Goal: Task Accomplishment & Management: Use online tool/utility

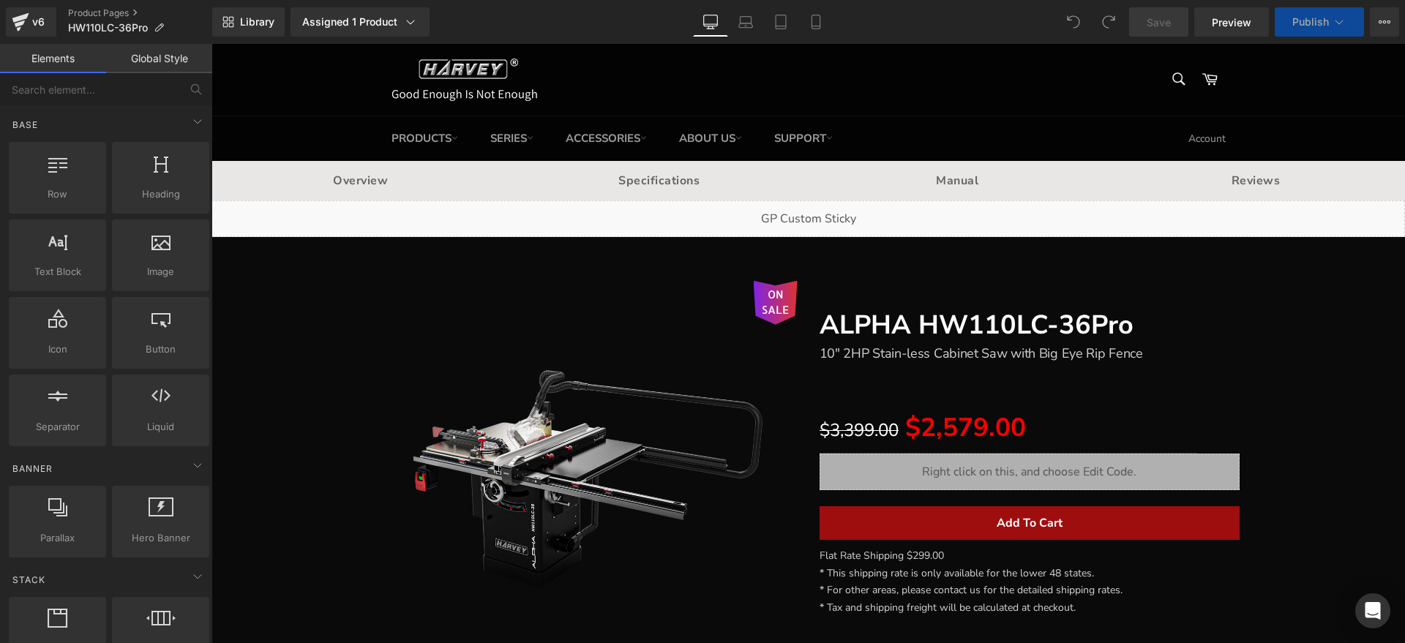
scroll to position [183, 0]
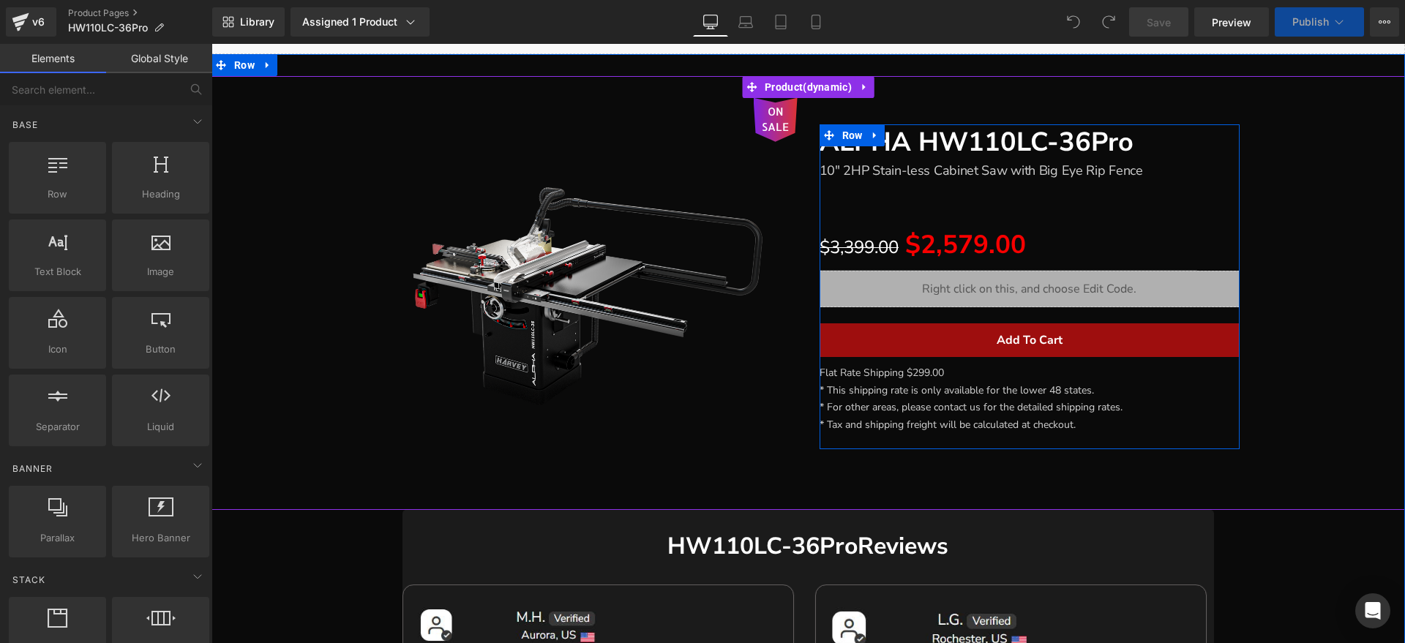
click at [963, 376] on p "Flat Rate Shipping $299.00" at bounding box center [1030, 374] width 420 height 18
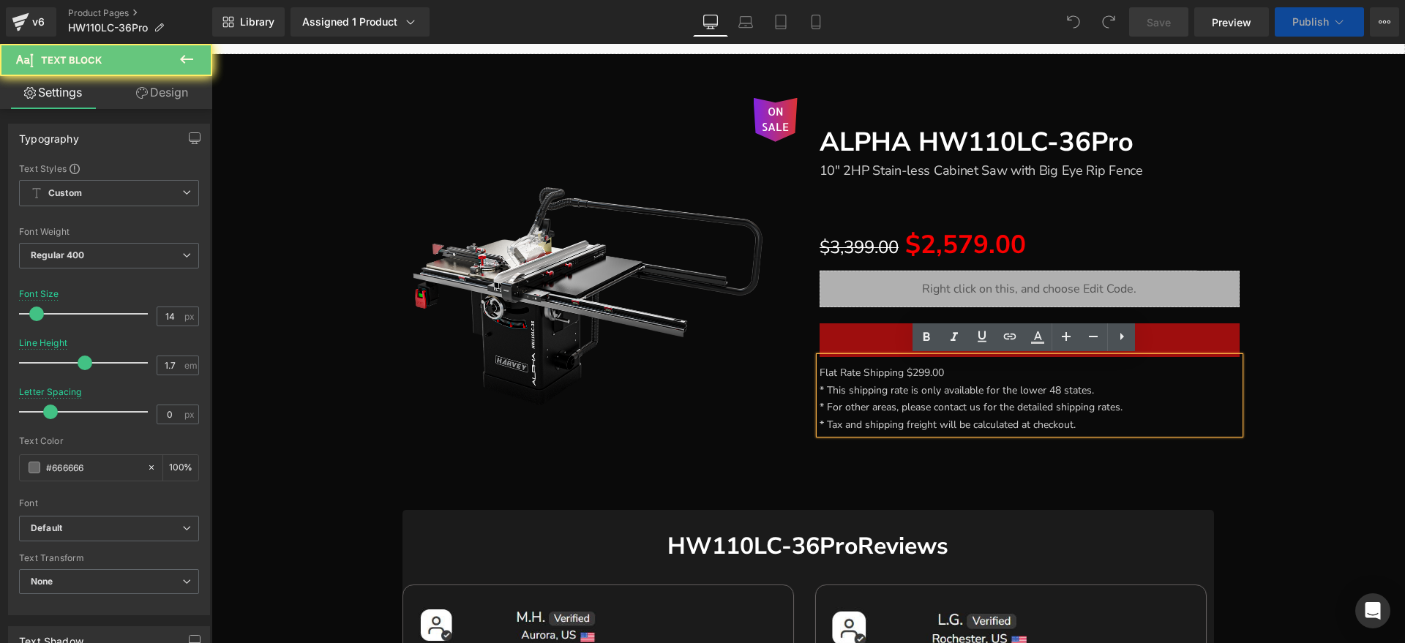
drag, startPoint x: 955, startPoint y: 373, endPoint x: 751, endPoint y: 373, distance: 204.2
click at [751, 373] on div "ON SALE (P) Image ALPHA HW110LC-36Pro Heading 10" 2HP Stain-less Cabinet Saw wi…" at bounding box center [808, 280] width 884 height 408
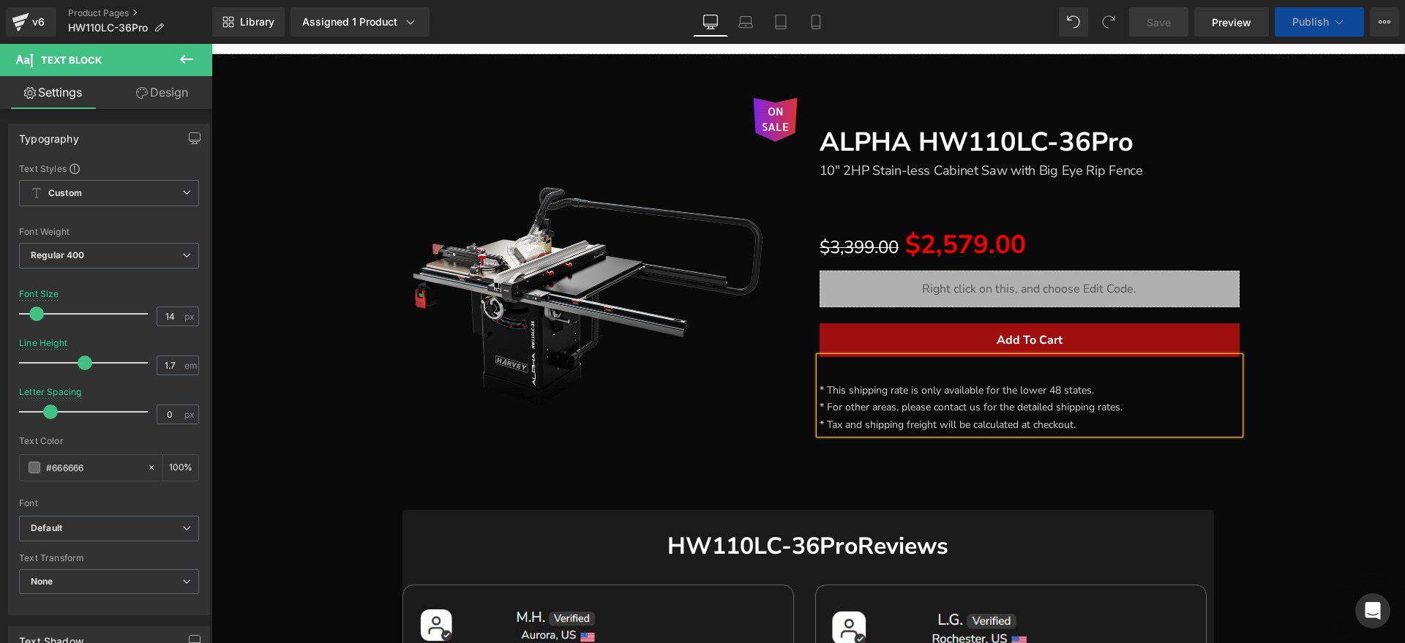
click at [820, 387] on span "* This shipping rate is only available for the lower 48 states." at bounding box center [957, 391] width 275 height 14
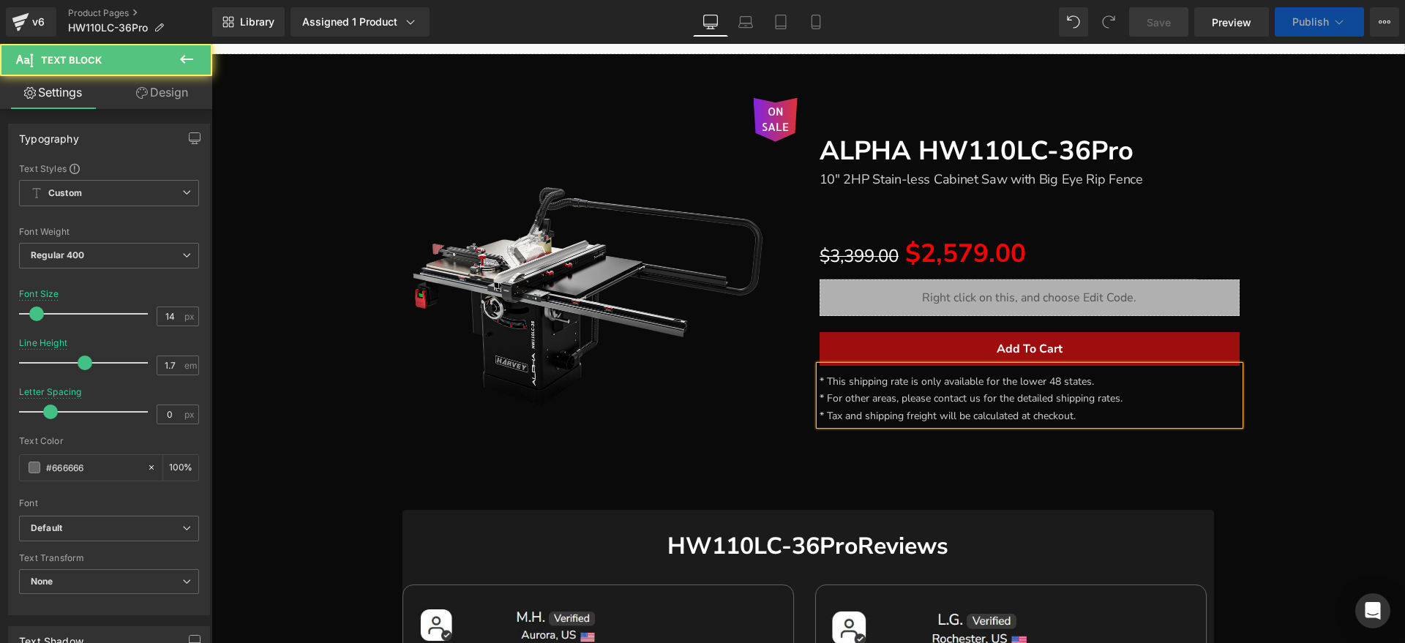
scroll to position [192, 0]
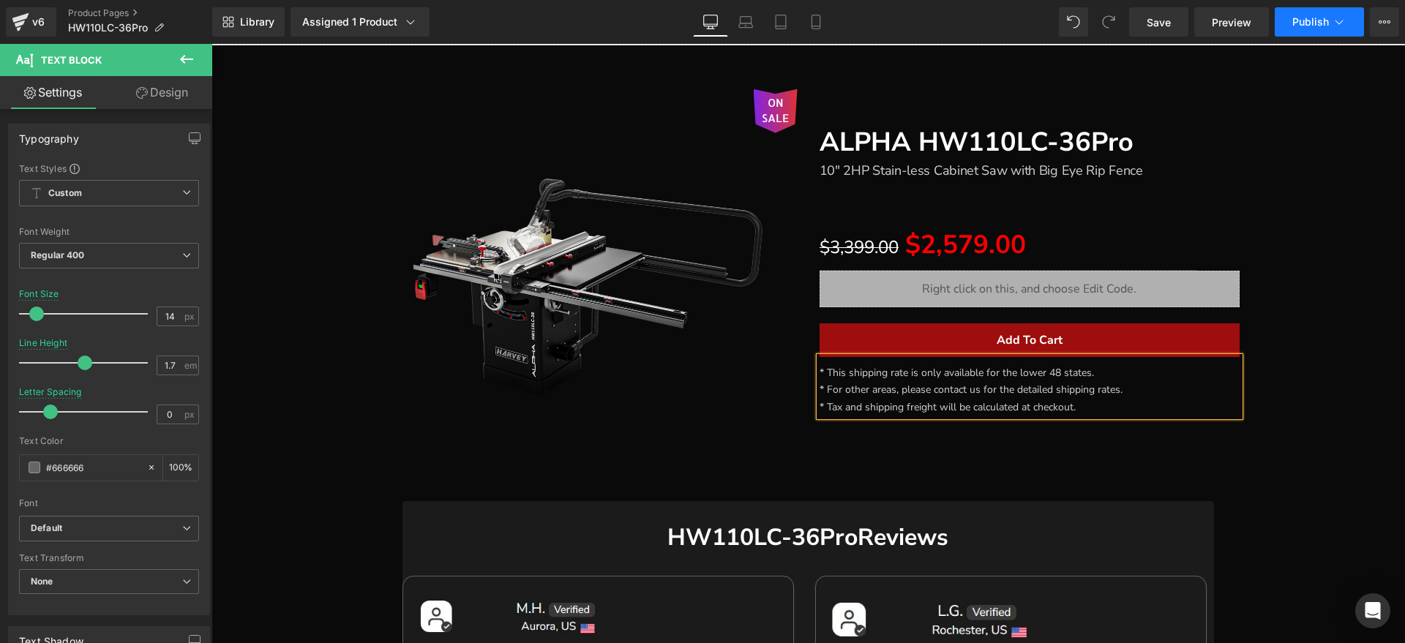
click at [1313, 23] on span "Publish" at bounding box center [1311, 22] width 37 height 12
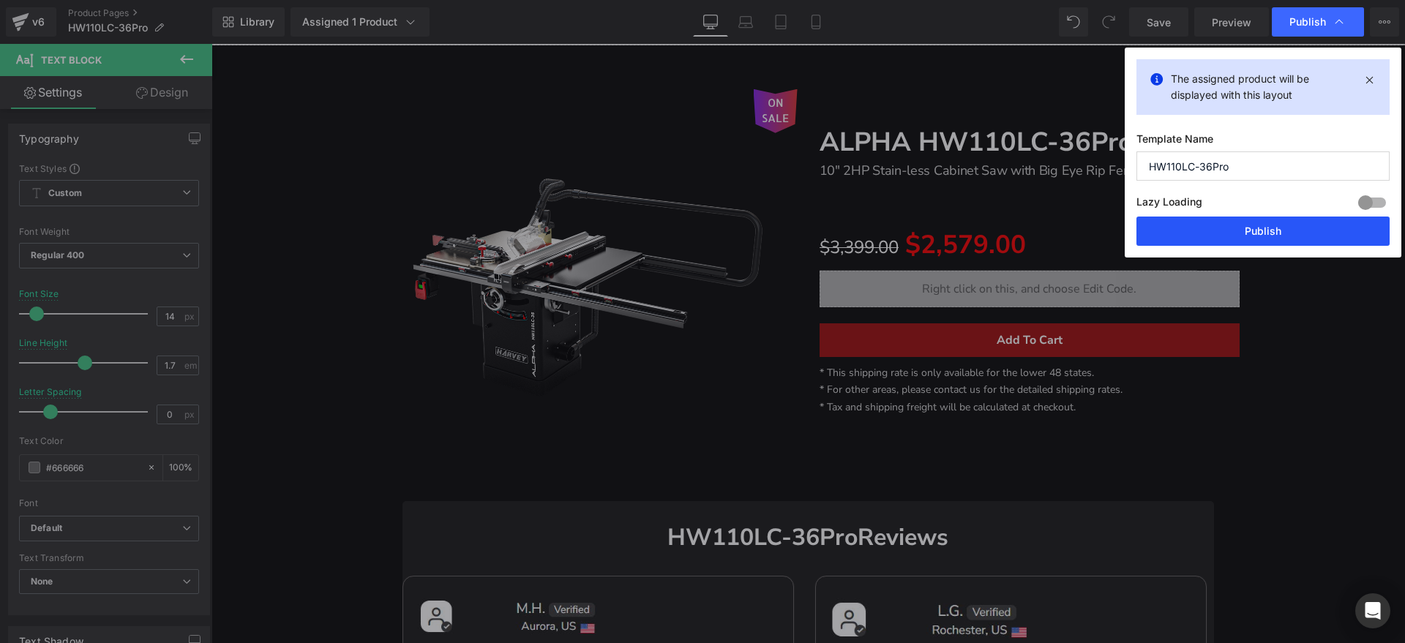
click at [1224, 228] on button "Publish" at bounding box center [1263, 231] width 253 height 29
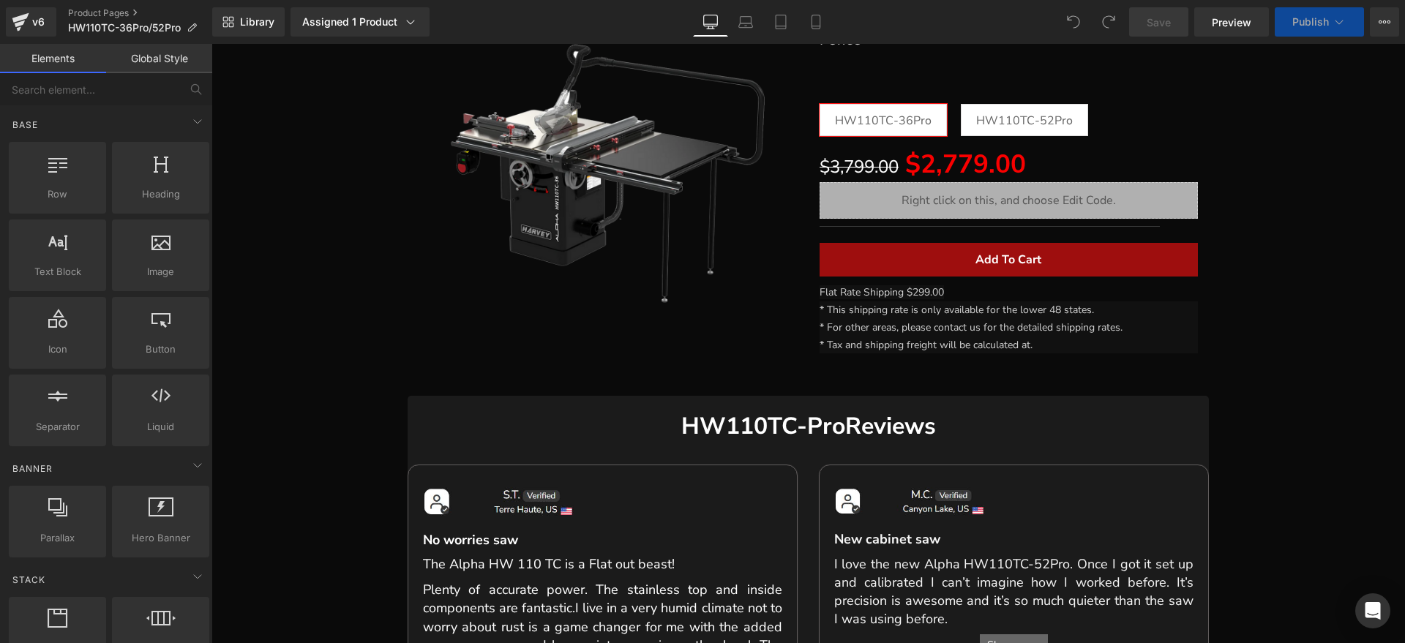
scroll to position [366, 0]
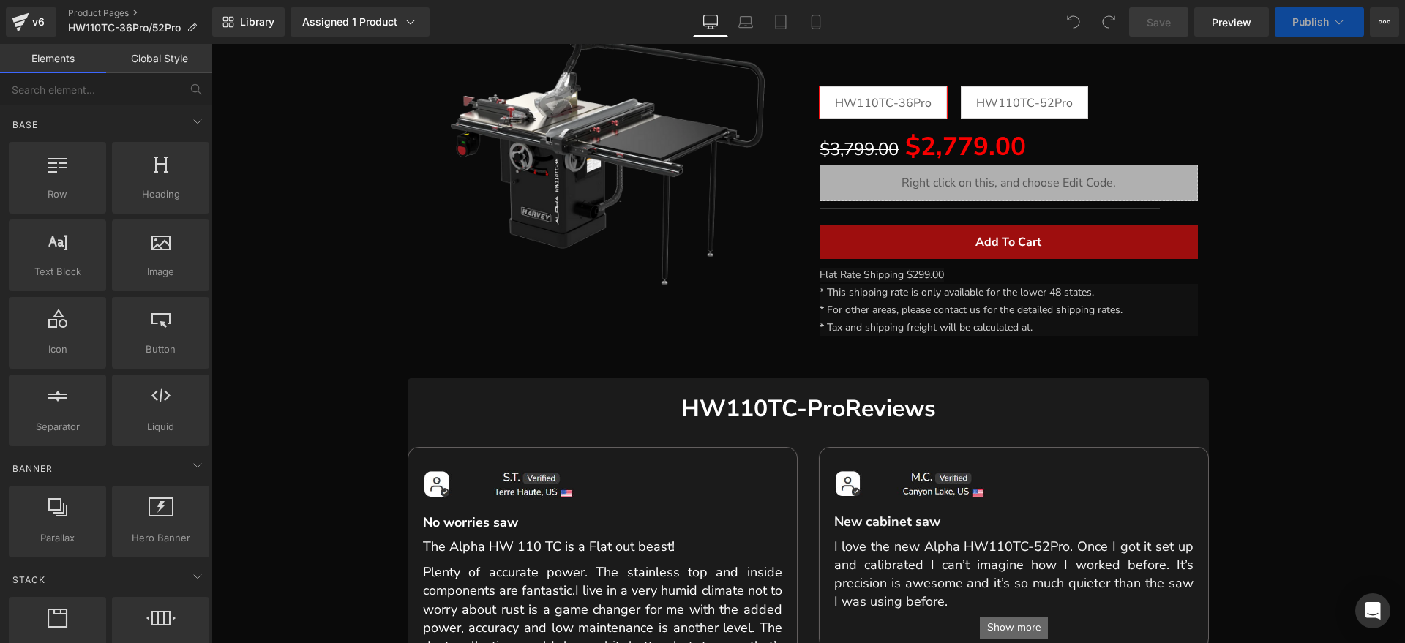
click at [949, 281] on p "Flat Rate Shipping $299.00" at bounding box center [1009, 275] width 379 height 18
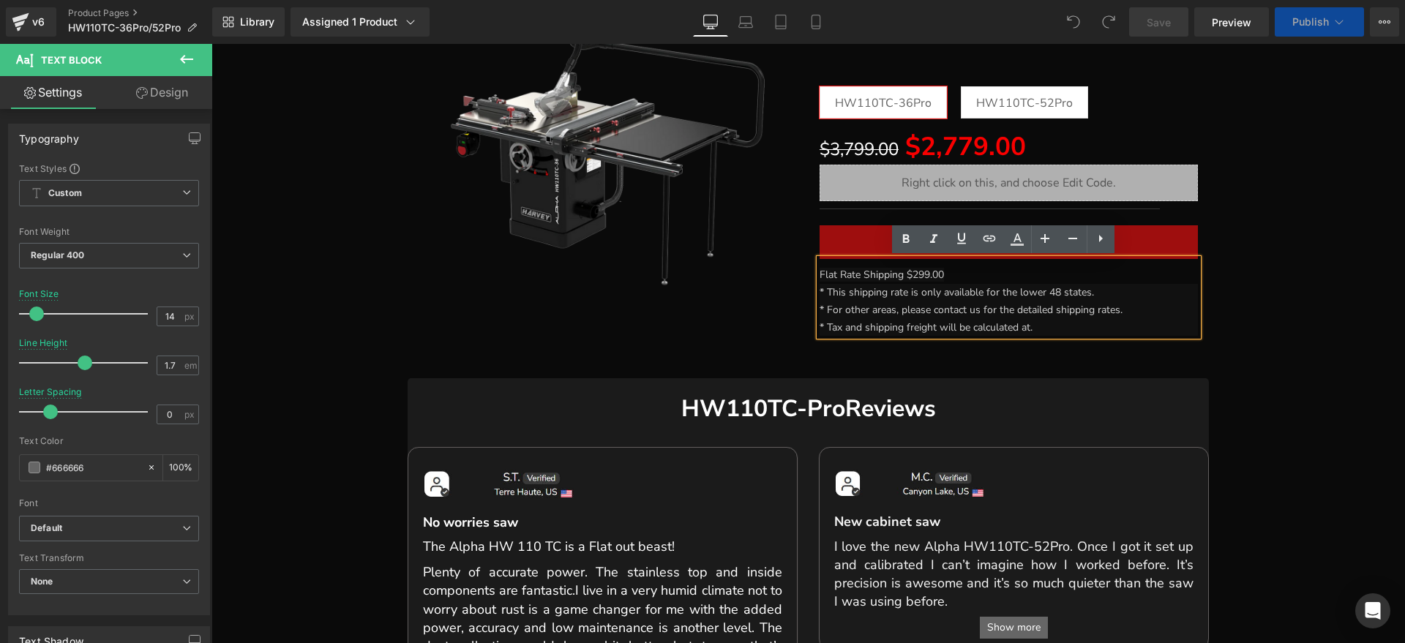
click at [947, 275] on p "Flat Rate Shipping $299.00" at bounding box center [1009, 275] width 379 height 18
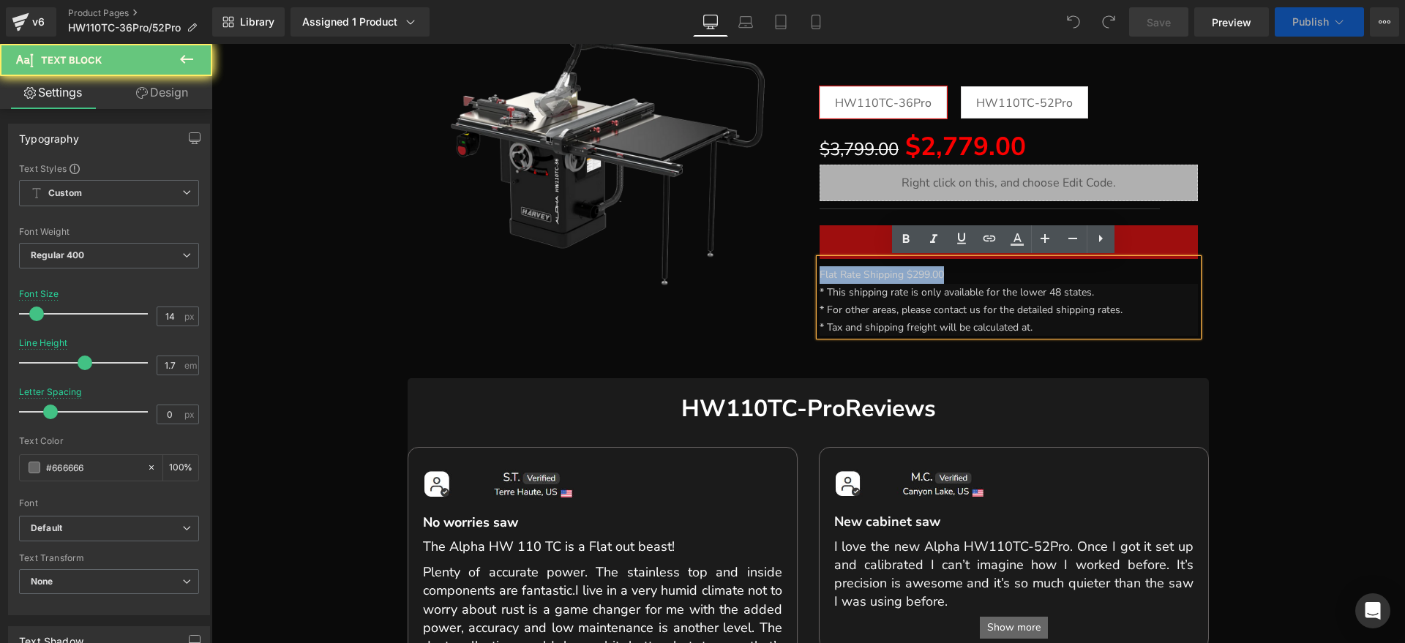
drag, startPoint x: 944, startPoint y: 272, endPoint x: 795, endPoint y: 273, distance: 148.6
click at [720, 272] on div "ON SALE (P) Image ALPHA HW110TC-36Pro & 52Pro Heading 10" 3HP Stain-less Cabine…" at bounding box center [809, 136] width 802 height 486
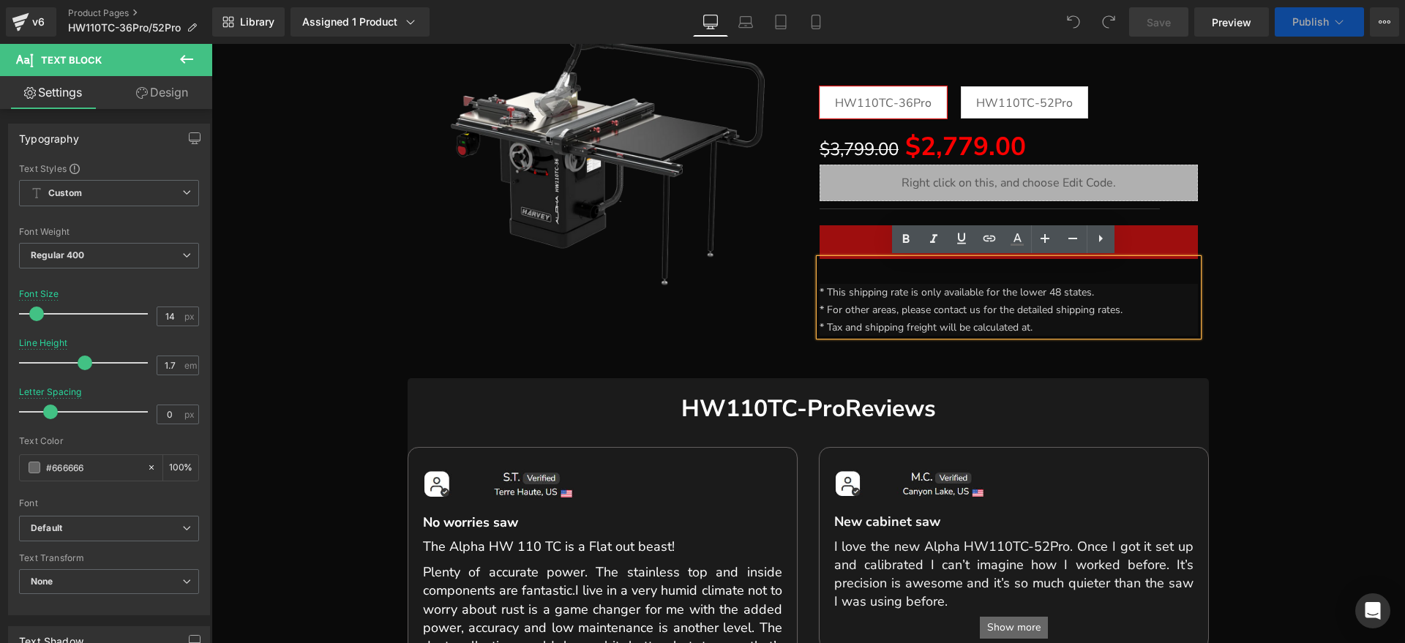
click at [820, 291] on font "* This shipping rate is only available for the lower 48 states." at bounding box center [957, 292] width 275 height 14
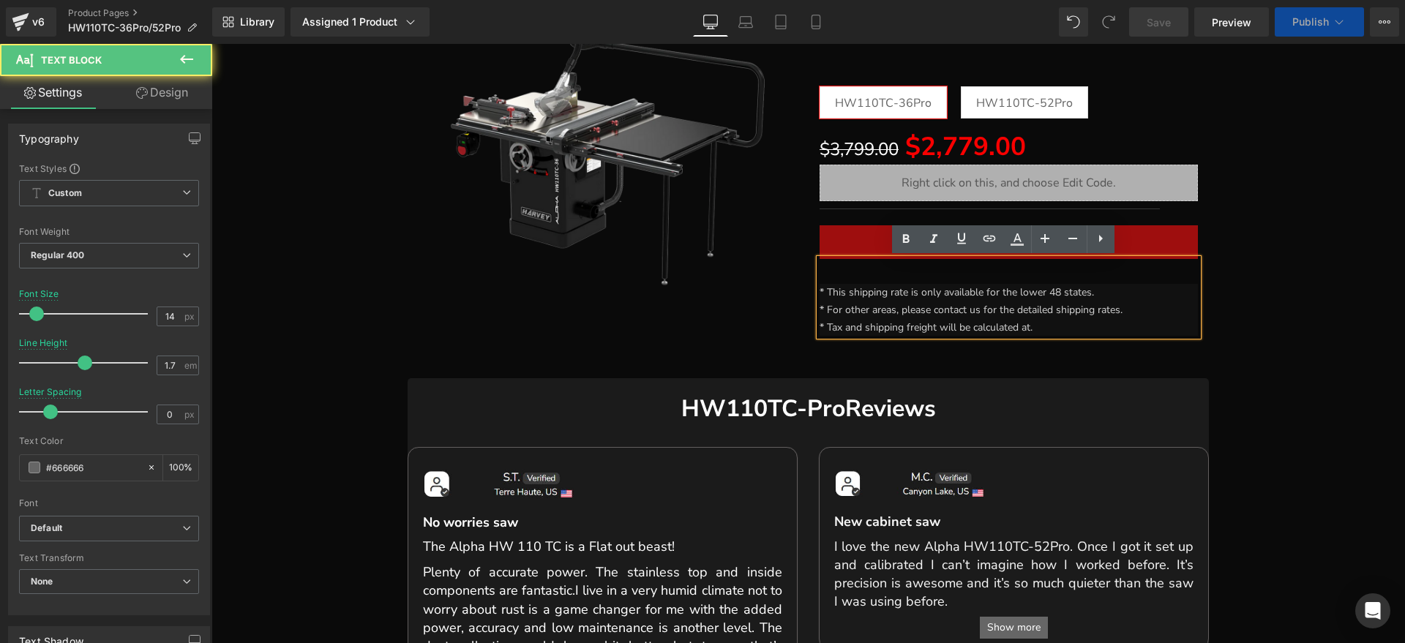
click at [820, 291] on div "* This shipping rate is only available for the lower 48 states. * For other are…" at bounding box center [1009, 297] width 379 height 77
click at [820, 289] on font "* This shipping rate is only available for the lower 48 states." at bounding box center [957, 292] width 275 height 14
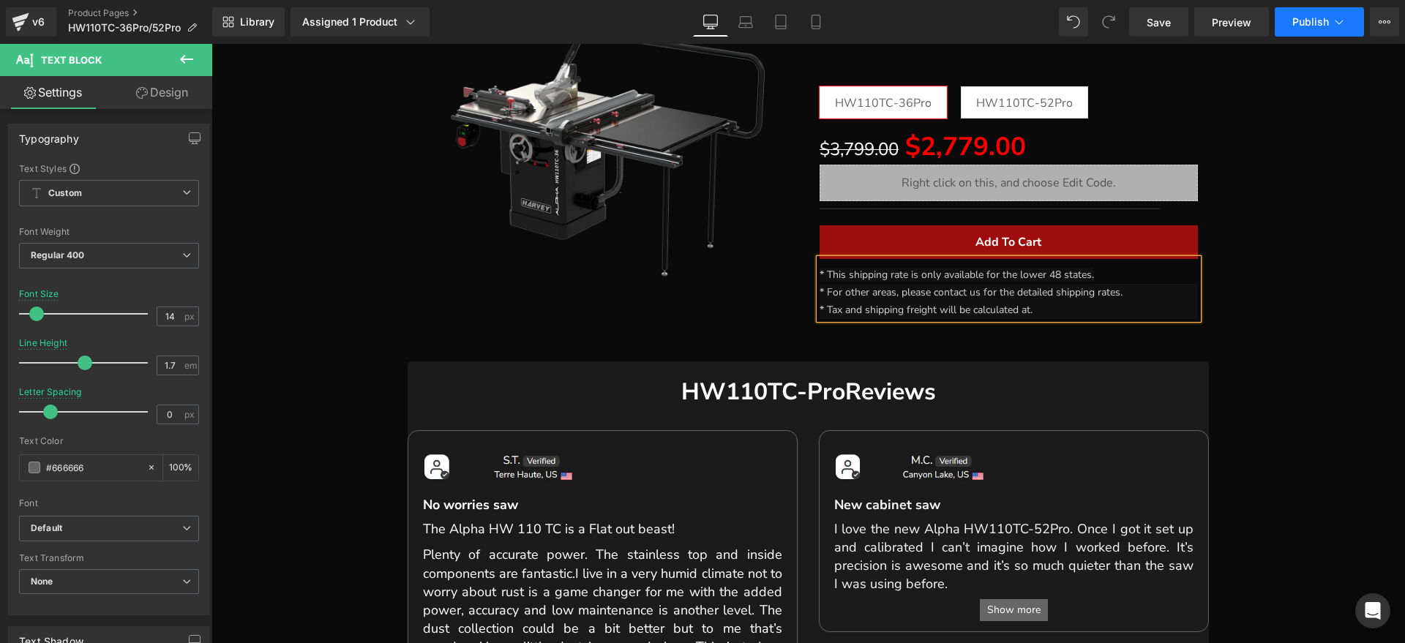
click at [1315, 23] on span "Publish" at bounding box center [1311, 22] width 37 height 12
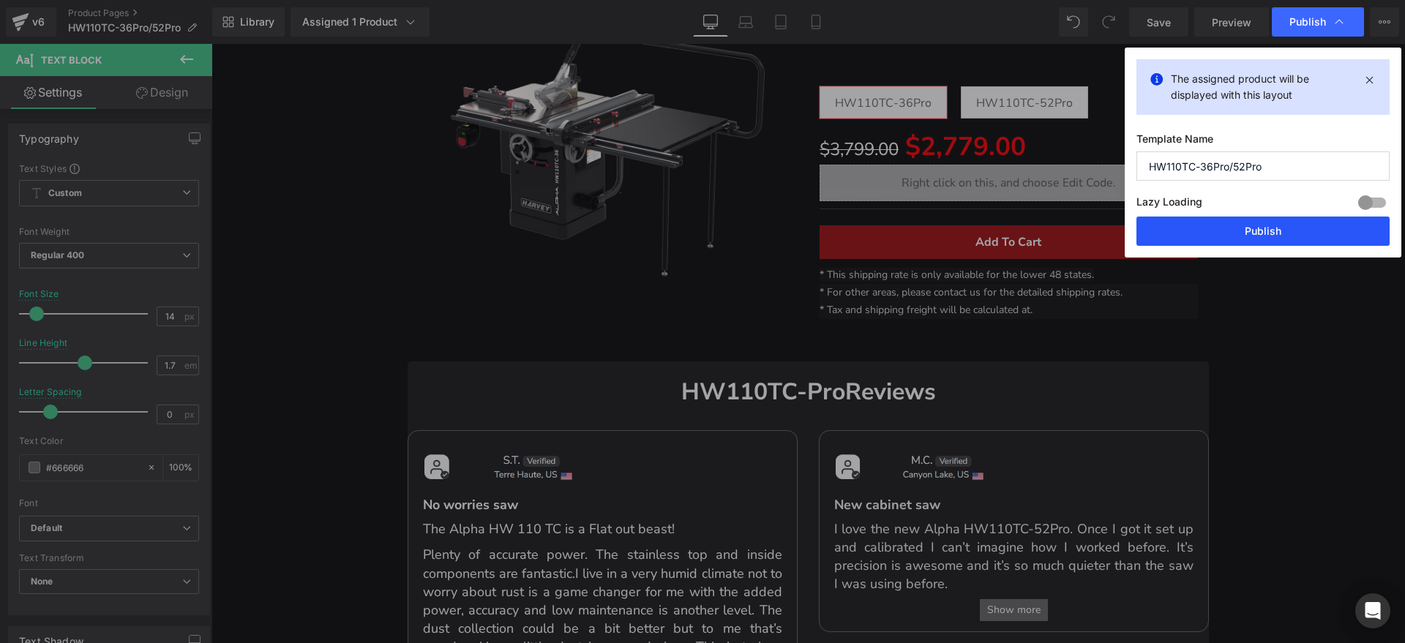
click at [1225, 230] on button "Publish" at bounding box center [1263, 231] width 253 height 29
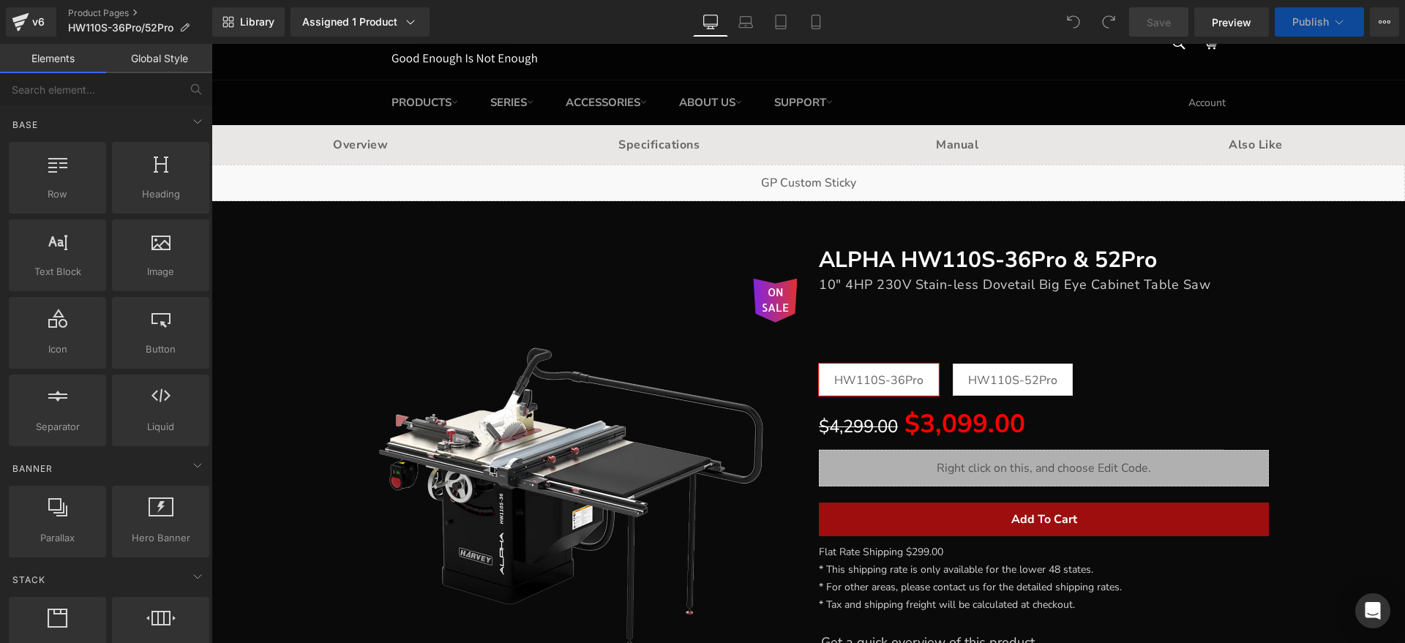
scroll to position [183, 0]
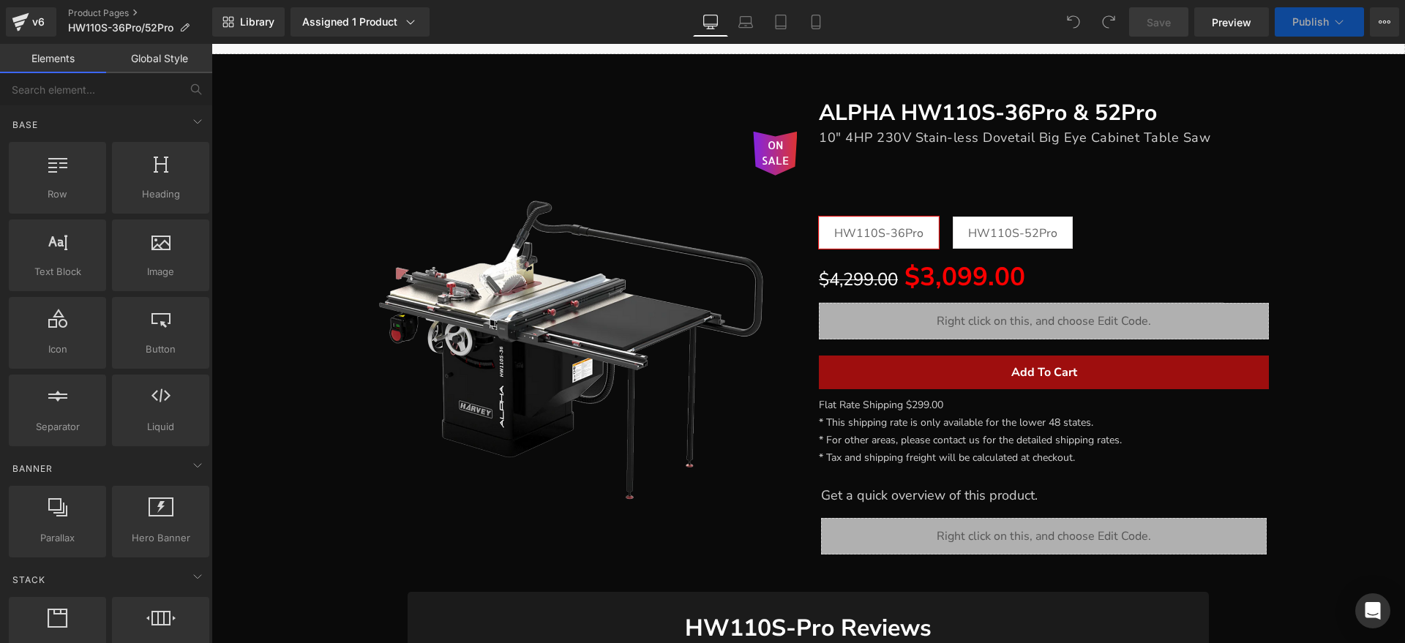
click at [941, 407] on p "Flat Rate Shipping $299.00" at bounding box center [1043, 406] width 449 height 18
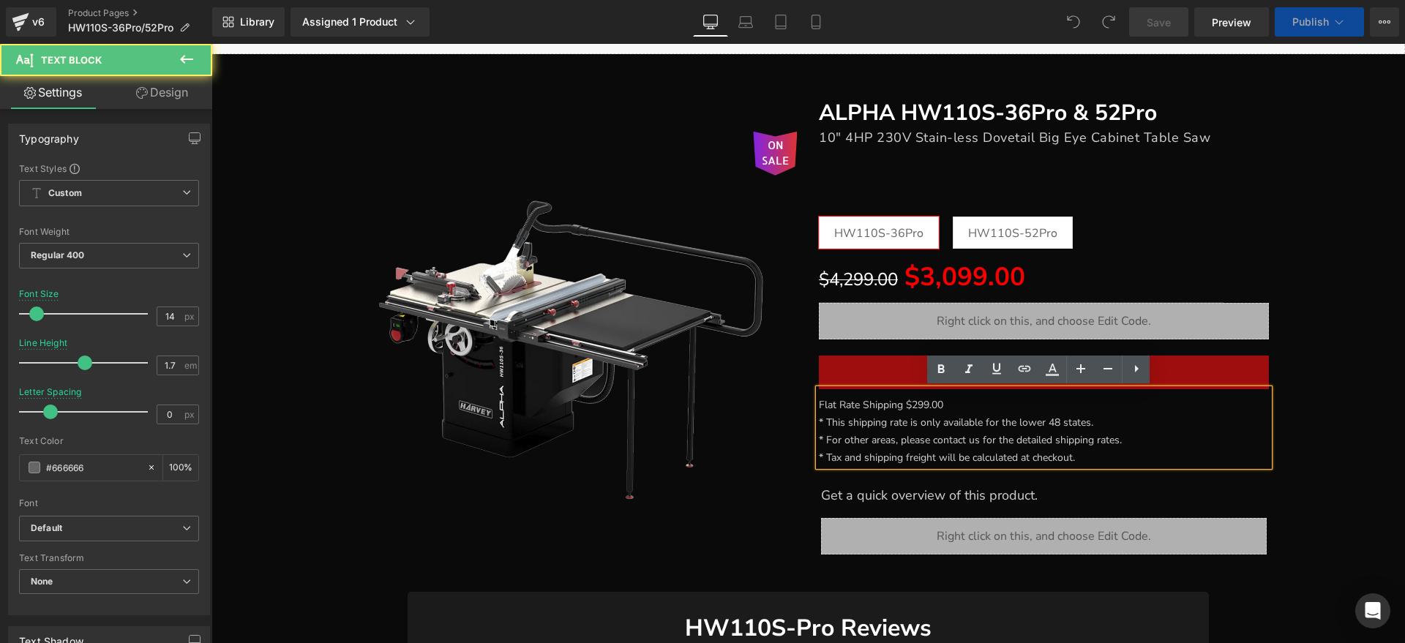
click at [960, 400] on p "Flat Rate Shipping $299.00" at bounding box center [1043, 406] width 449 height 18
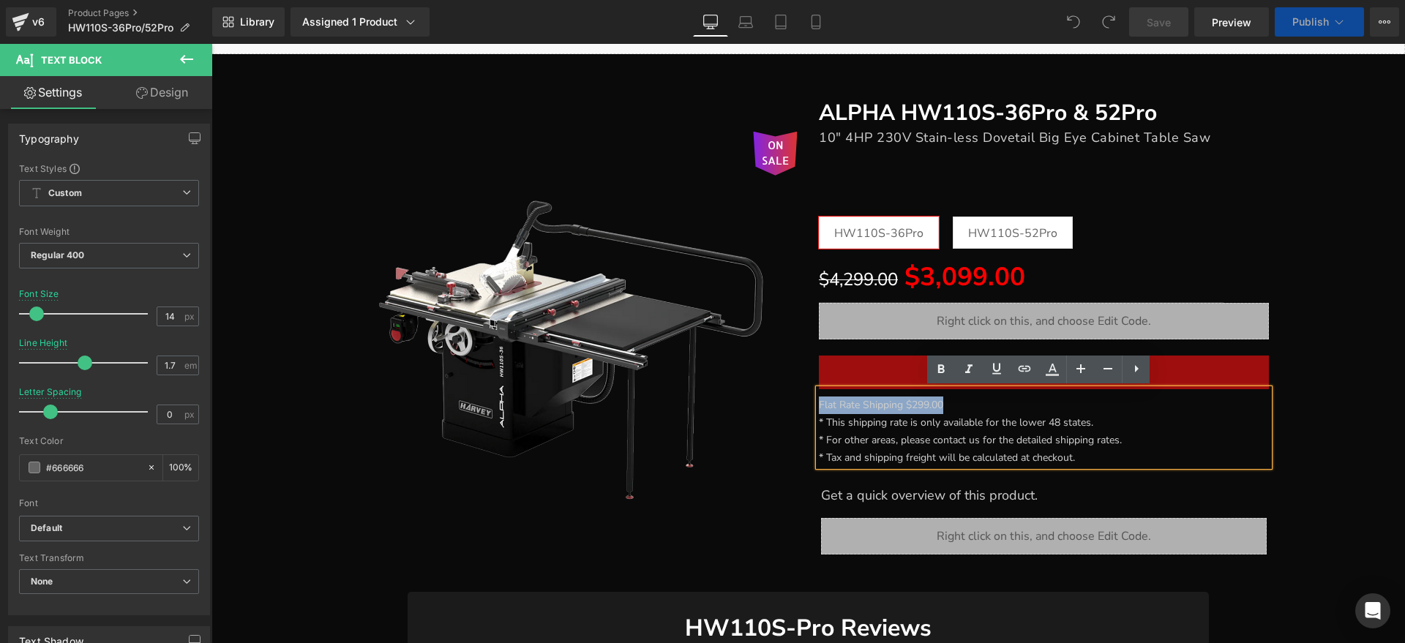
drag, startPoint x: 960, startPoint y: 401, endPoint x: 739, endPoint y: 402, distance: 221.8
click at [739, 402] on div "ON SALE (P) Image ALPHA HW110S-36Pro & 52Pro Heading 10" 4HP 230V Stain-less Do…" at bounding box center [809, 334] width 944 height 516
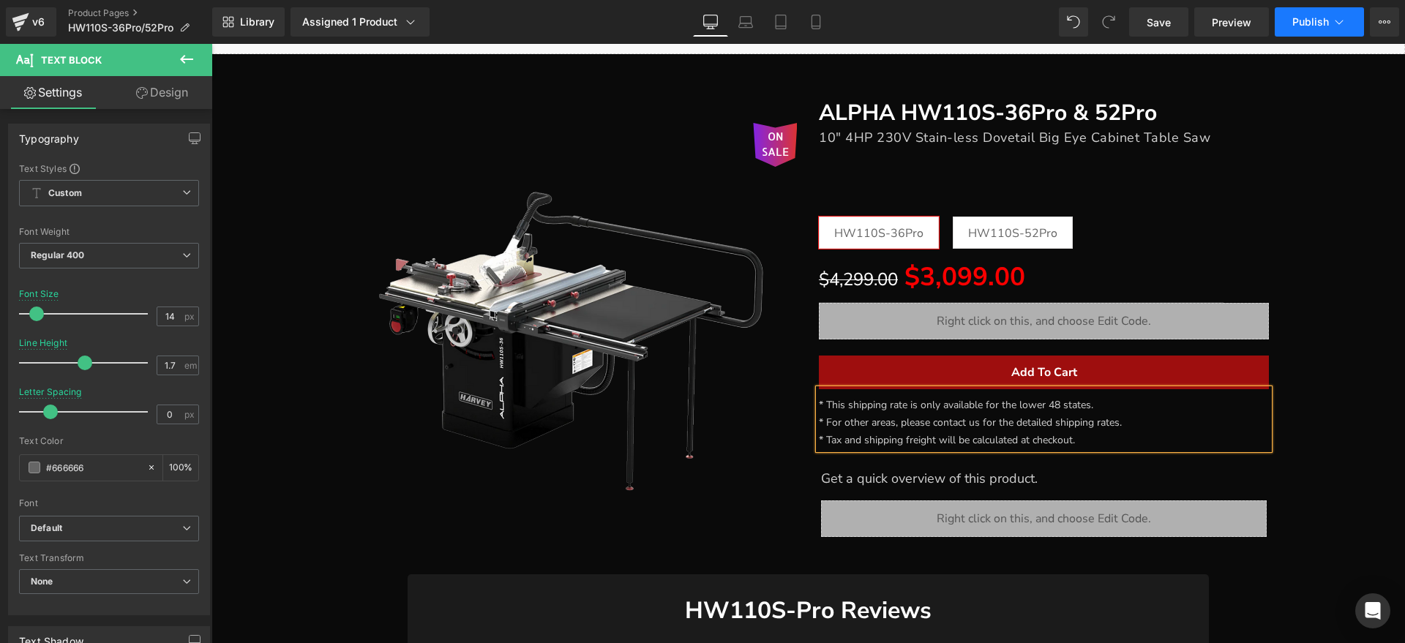
click at [1320, 20] on span "Publish" at bounding box center [1311, 22] width 37 height 12
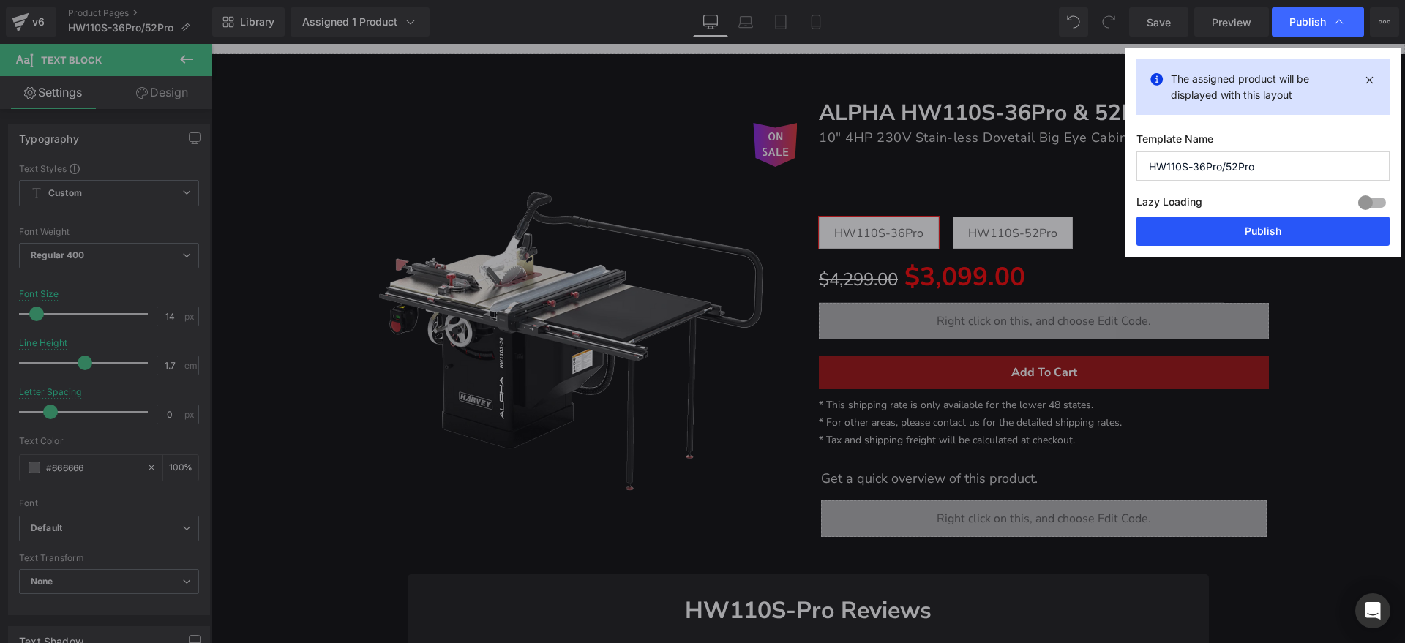
click at [1251, 228] on button "Publish" at bounding box center [1263, 231] width 253 height 29
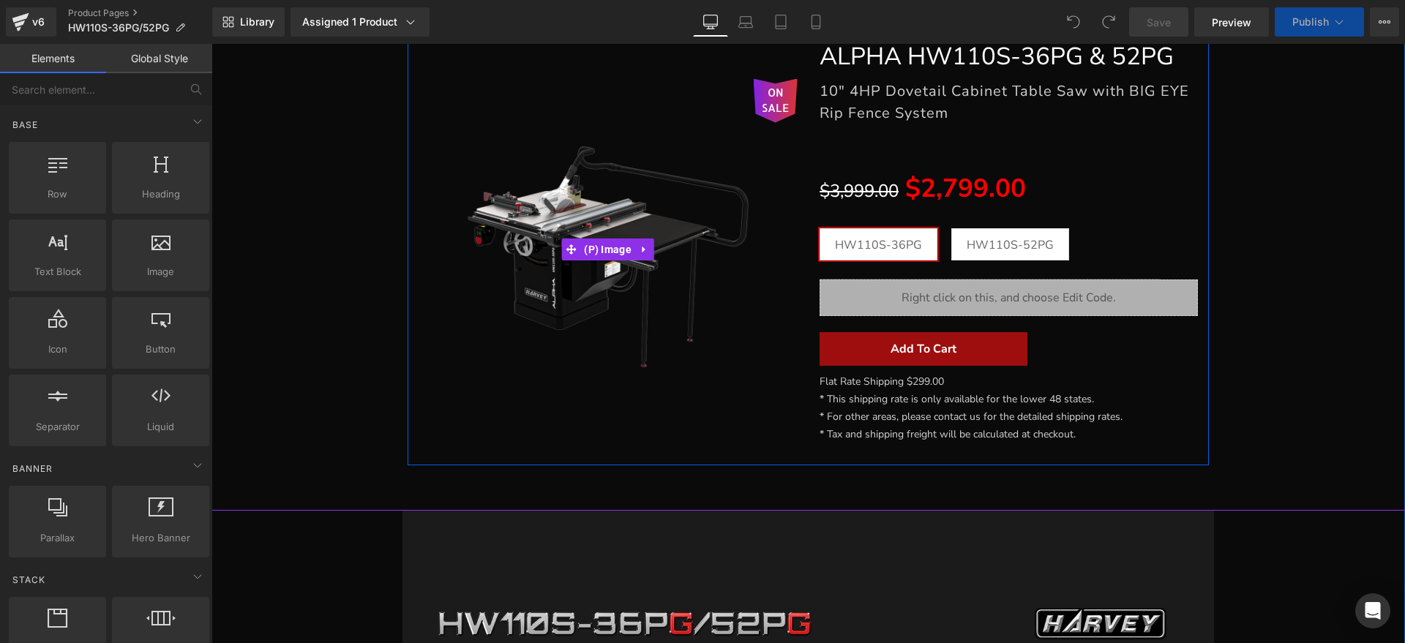
scroll to position [275, 0]
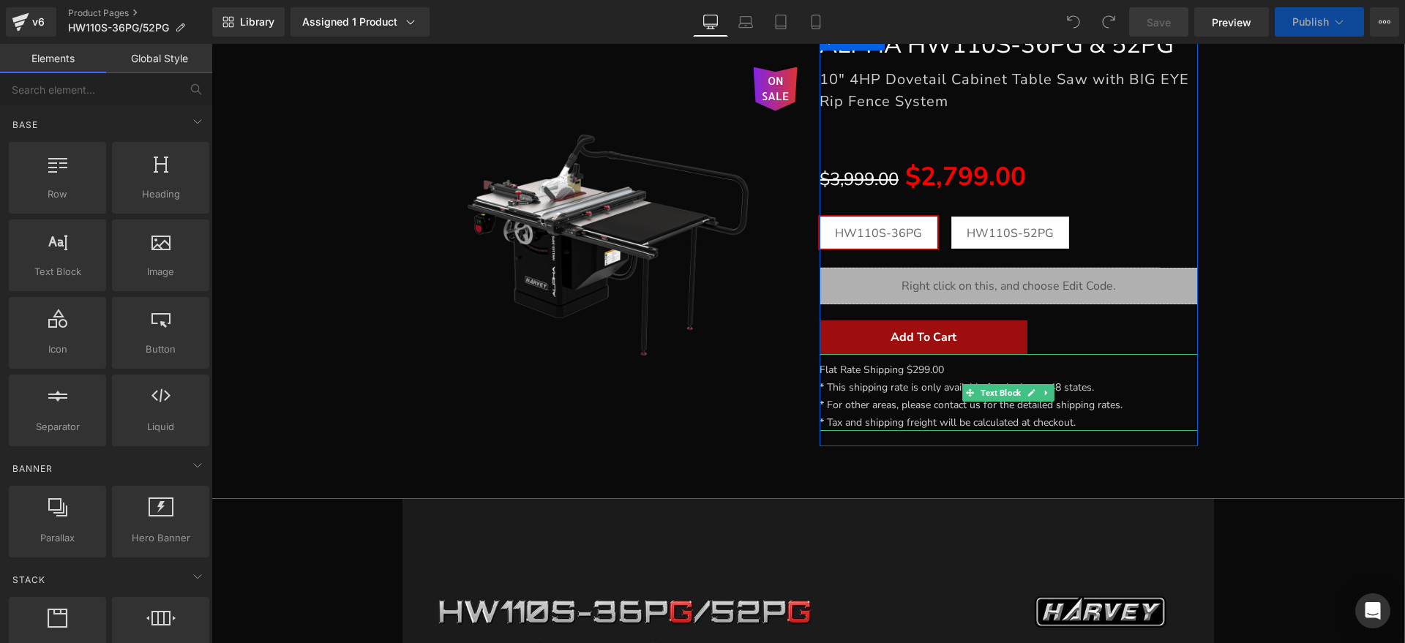
click at [945, 370] on p "Flat Rate Shipping $299.00" at bounding box center [1009, 371] width 379 height 18
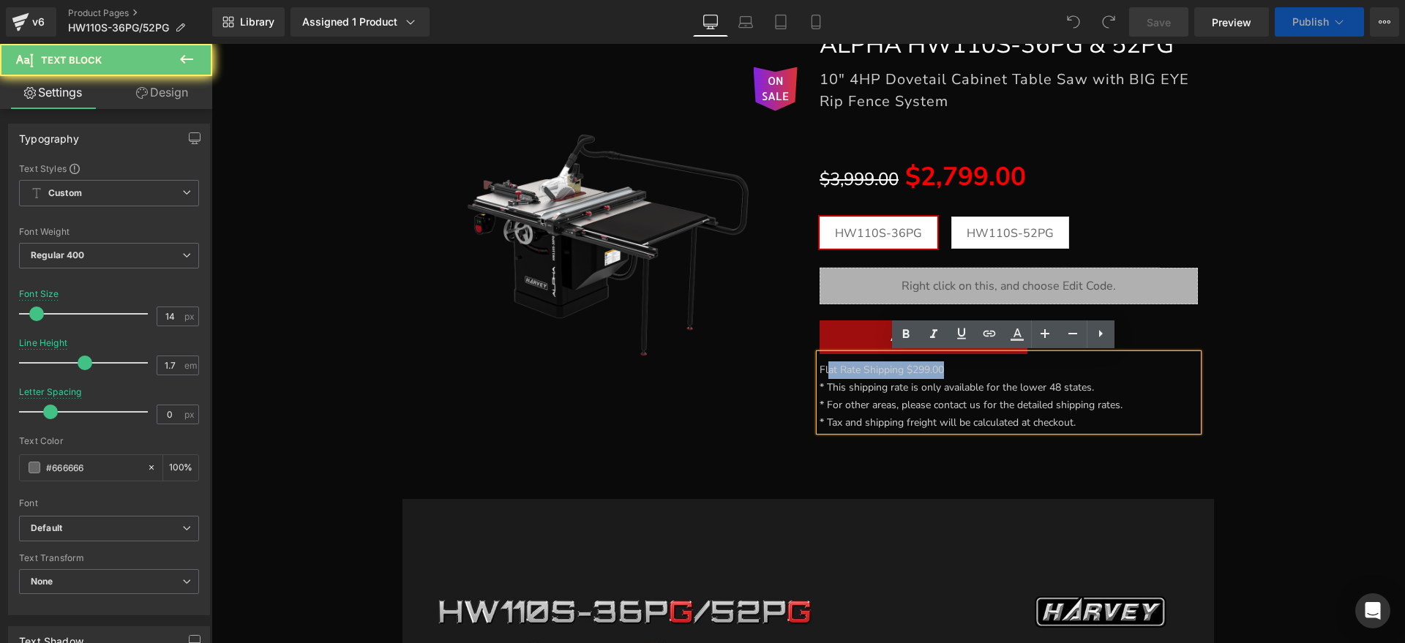
drag, startPoint x: 954, startPoint y: 367, endPoint x: 791, endPoint y: 372, distance: 162.6
click at [791, 372] on div "ON SALE (P) Image ALPHA HW110S-36PG & 52PG Heading 10" 4HP Dovetail Cabinet Tab…" at bounding box center [809, 231] width 802 height 448
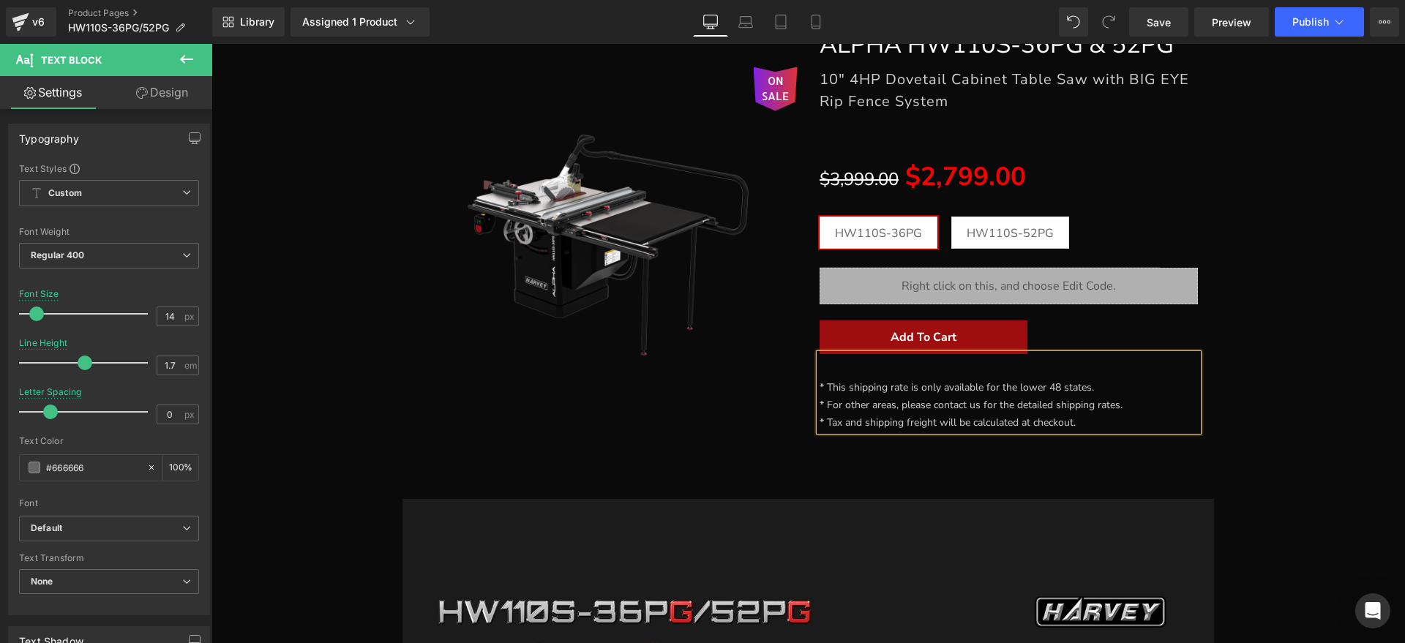
click at [820, 384] on font "* This shipping rate is only available for the lower 48 states." at bounding box center [957, 388] width 275 height 14
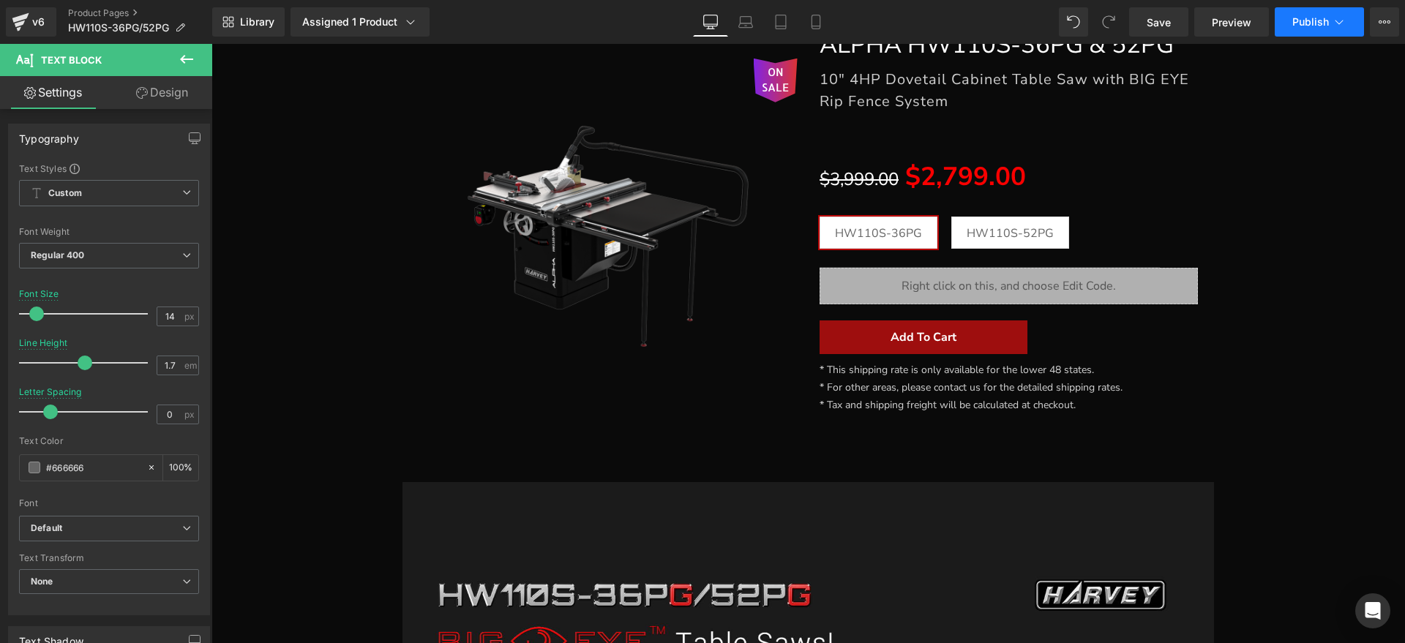
click at [1302, 17] on span "Publish" at bounding box center [1311, 22] width 37 height 12
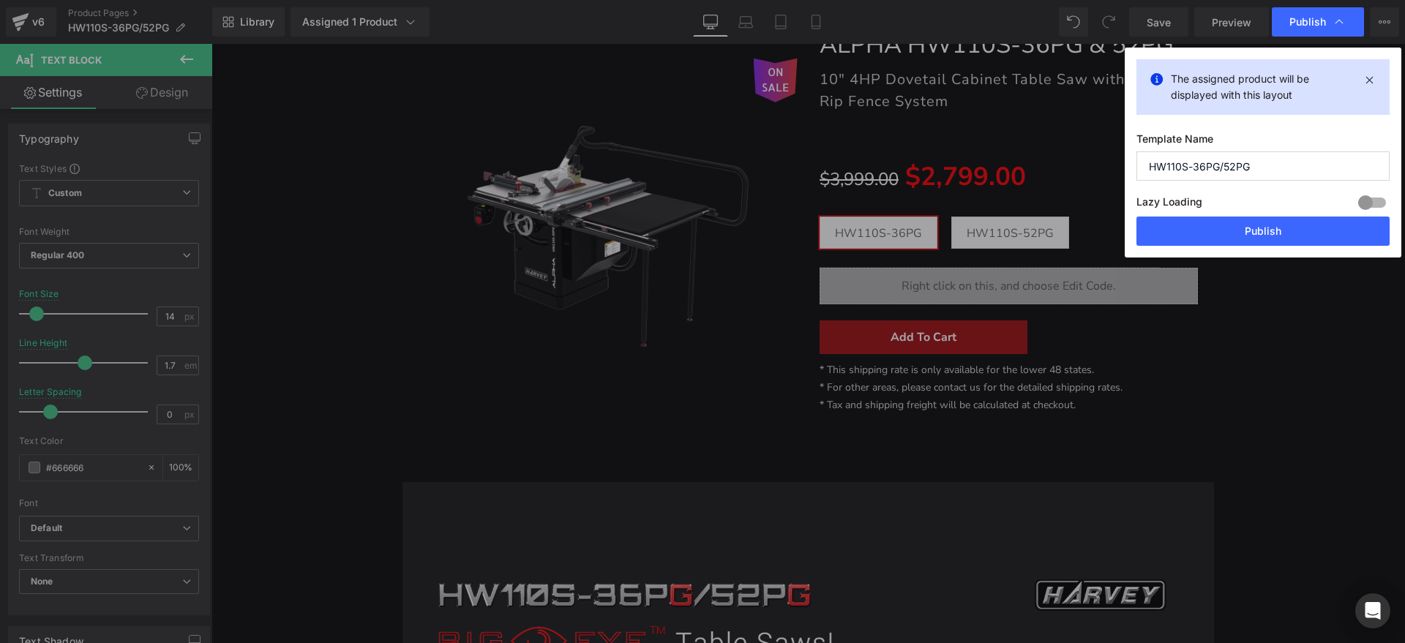
click at [1275, 247] on div "The assigned product will be displayed with this layout Template Name HW110S-36…" at bounding box center [1263, 153] width 277 height 210
drag, startPoint x: 1280, startPoint y: 234, endPoint x: 1067, endPoint y: 190, distance: 218.4
click at [1280, 234] on button "Publish" at bounding box center [1263, 231] width 253 height 29
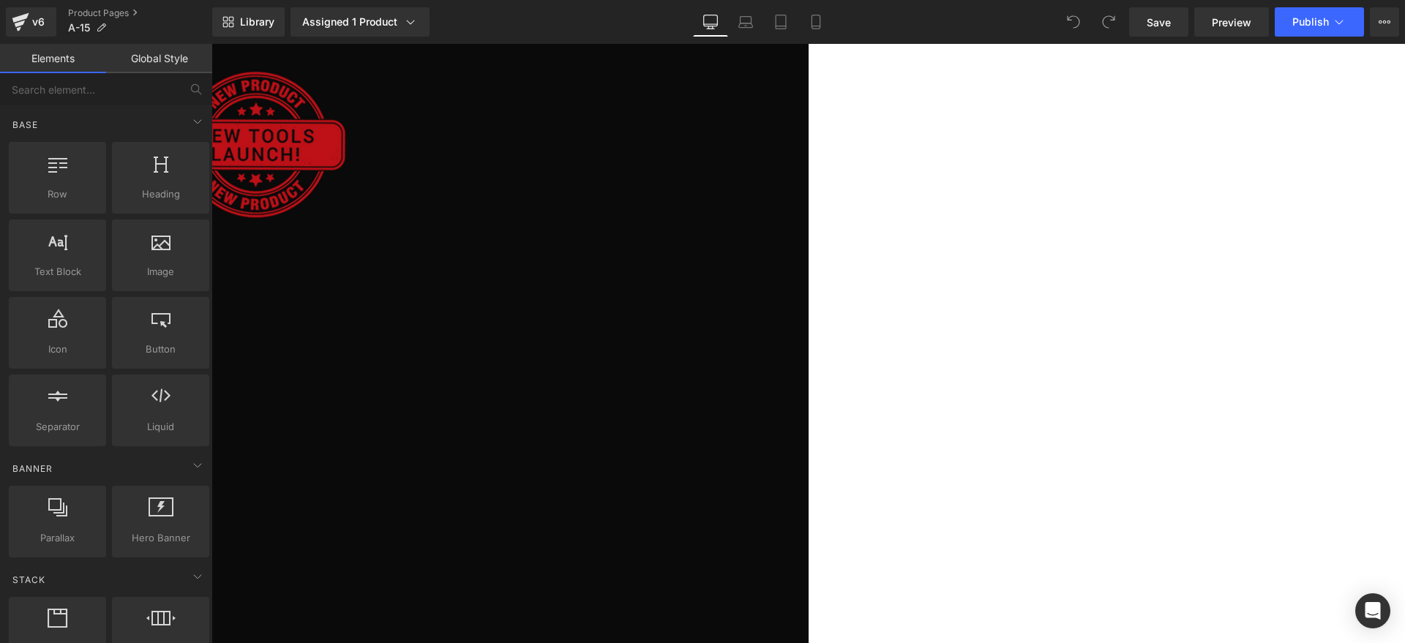
scroll to position [183, 0]
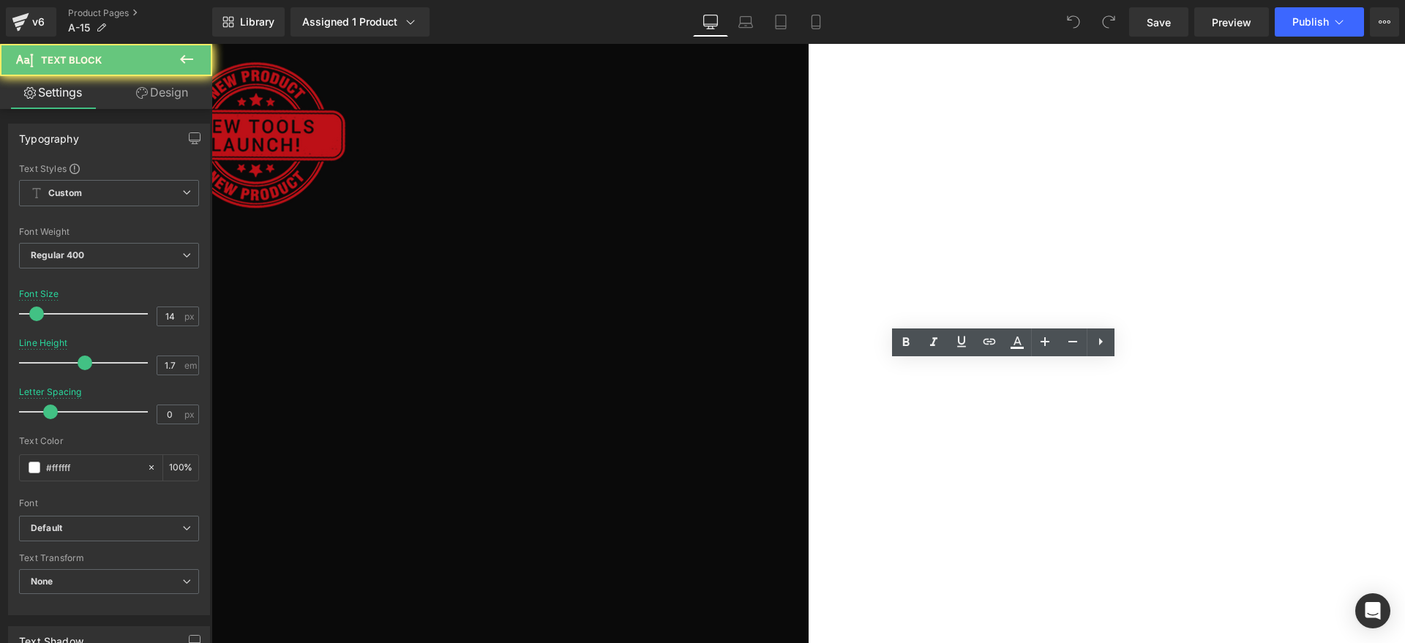
drag, startPoint x: 960, startPoint y: 376, endPoint x: 698, endPoint y: 395, distance: 262.0
click at [424, 395] on div "FREE SHIPPING (P) Image ALPHA A-15 Heading 3HP 15" Intelligent Bandsaw Heading …" at bounding box center [23, 596] width 802 height 1131
drag, startPoint x: 971, startPoint y: 379, endPoint x: 683, endPoint y: 380, distance: 288.4
click at [424, 380] on div "FREE SHIPPING (P) Image ALPHA A-15 Heading 3HP 15" Intelligent Bandsaw Heading …" at bounding box center [23, 596] width 802 height 1131
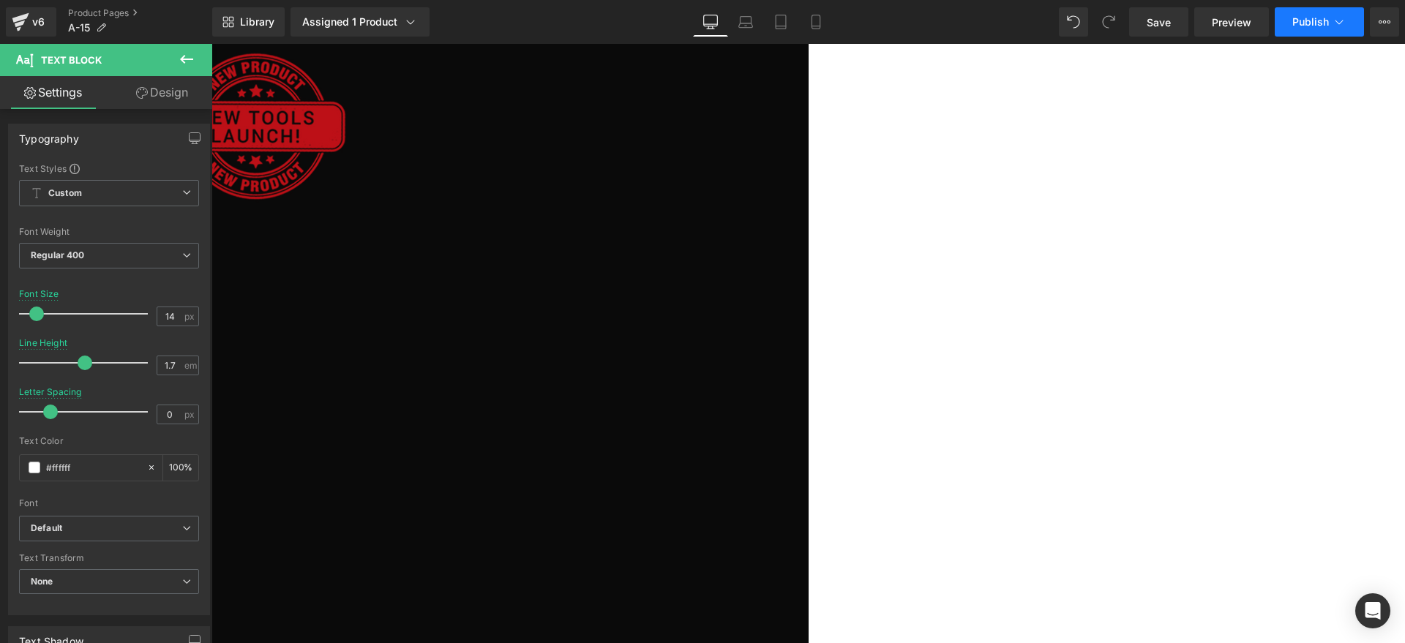
click at [1315, 14] on button "Publish" at bounding box center [1319, 21] width 89 height 29
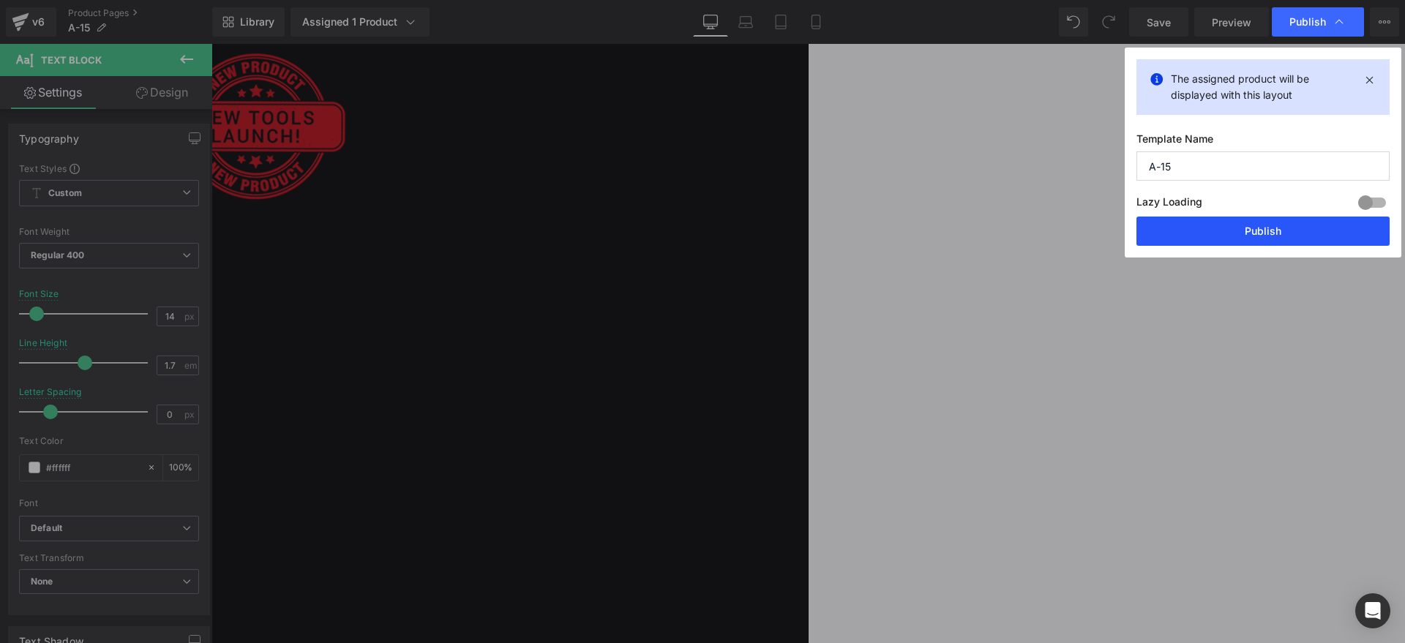
drag, startPoint x: 1265, startPoint y: 227, endPoint x: 97, endPoint y: 597, distance: 1225.6
click at [1265, 227] on button "Publish" at bounding box center [1263, 231] width 253 height 29
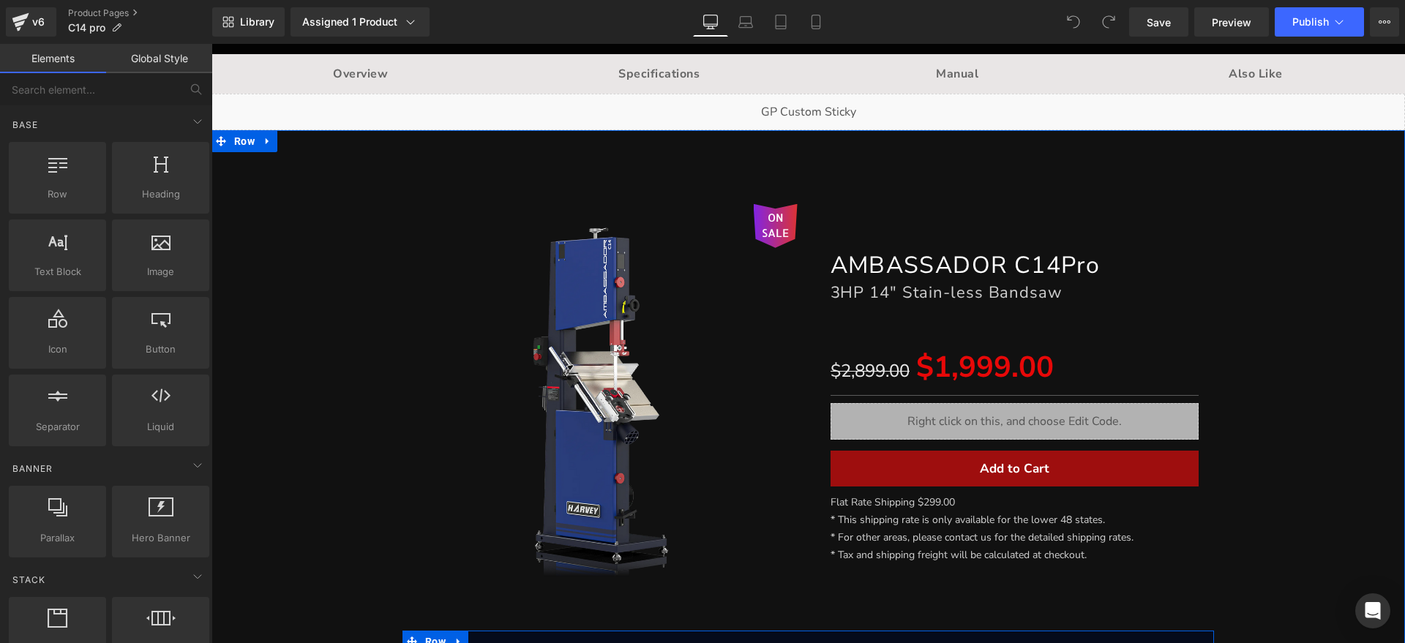
scroll to position [92, 0]
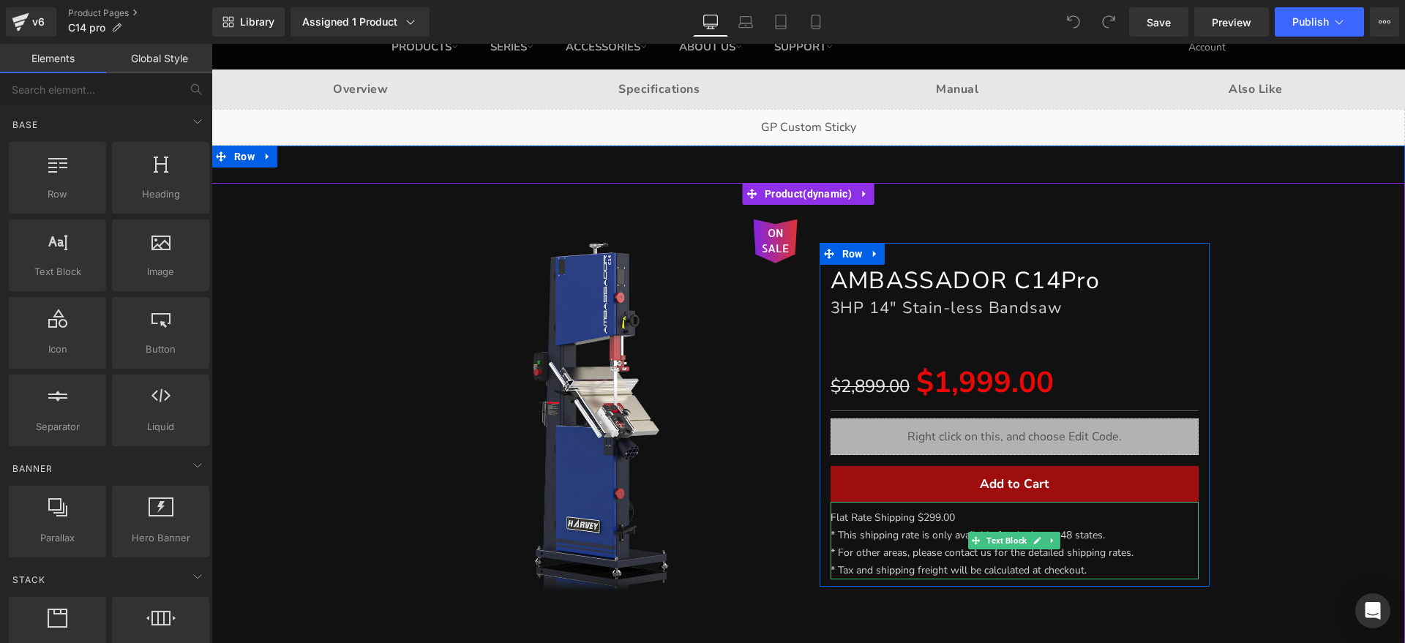
click at [963, 512] on p "Flat Rate Shipping $299.00" at bounding box center [1015, 518] width 369 height 18
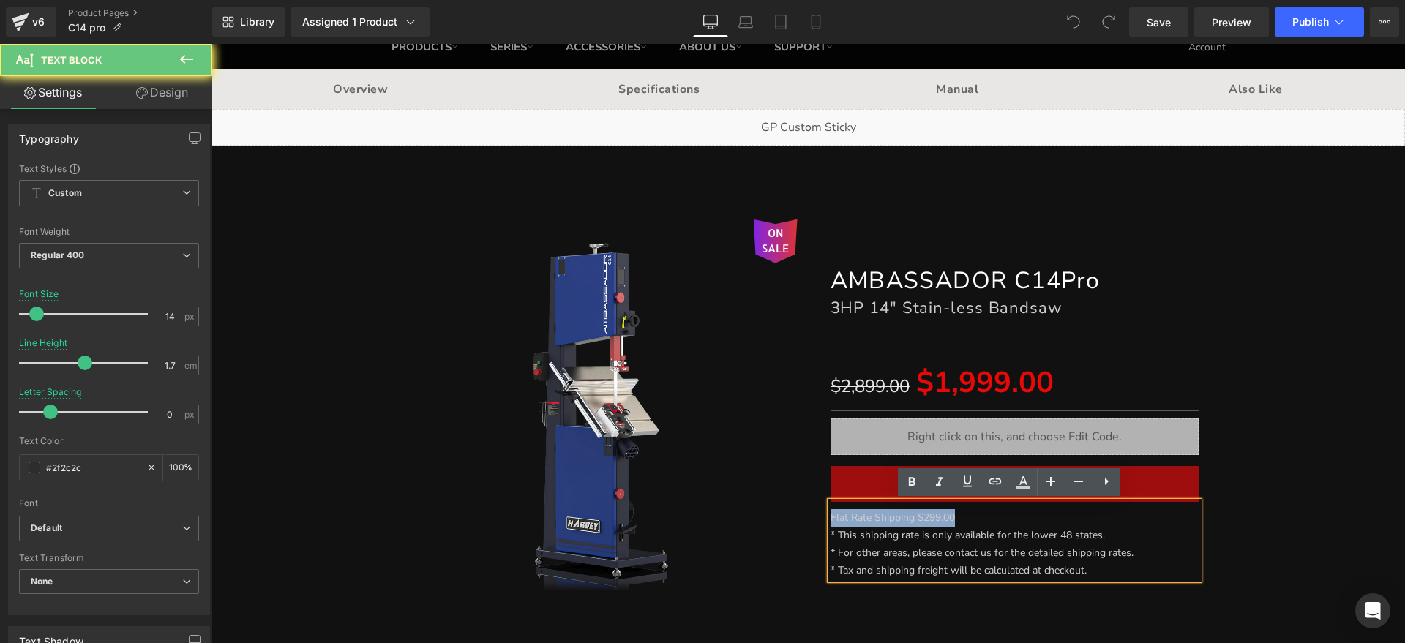
drag, startPoint x: 966, startPoint y: 515, endPoint x: 777, endPoint y: 524, distance: 189.1
click at [777, 524] on div "ON SALE (P) Image AMBASSADOR C14Pro Heading 3HP 14" Stain-less Bandsaw Heading …" at bounding box center [809, 415] width 826 height 391
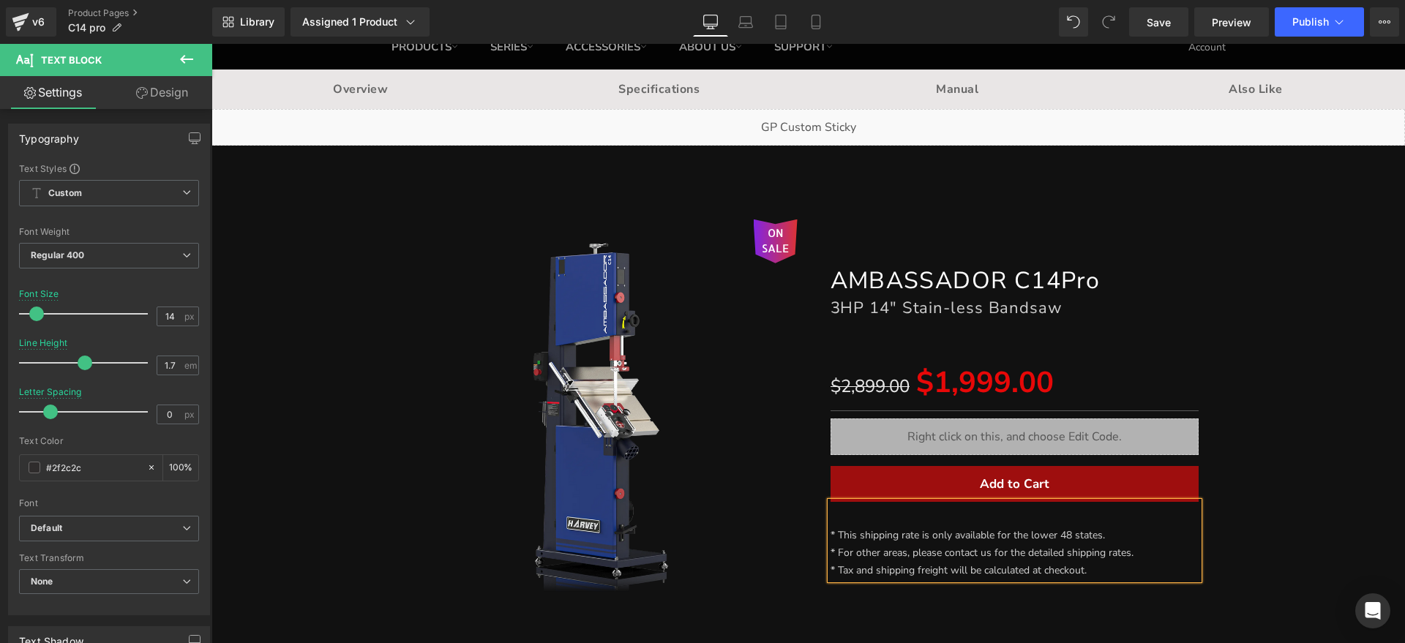
click at [831, 534] on div "* This shipping rate is only available for the lower 48 states. * For other are…" at bounding box center [1015, 540] width 369 height 77
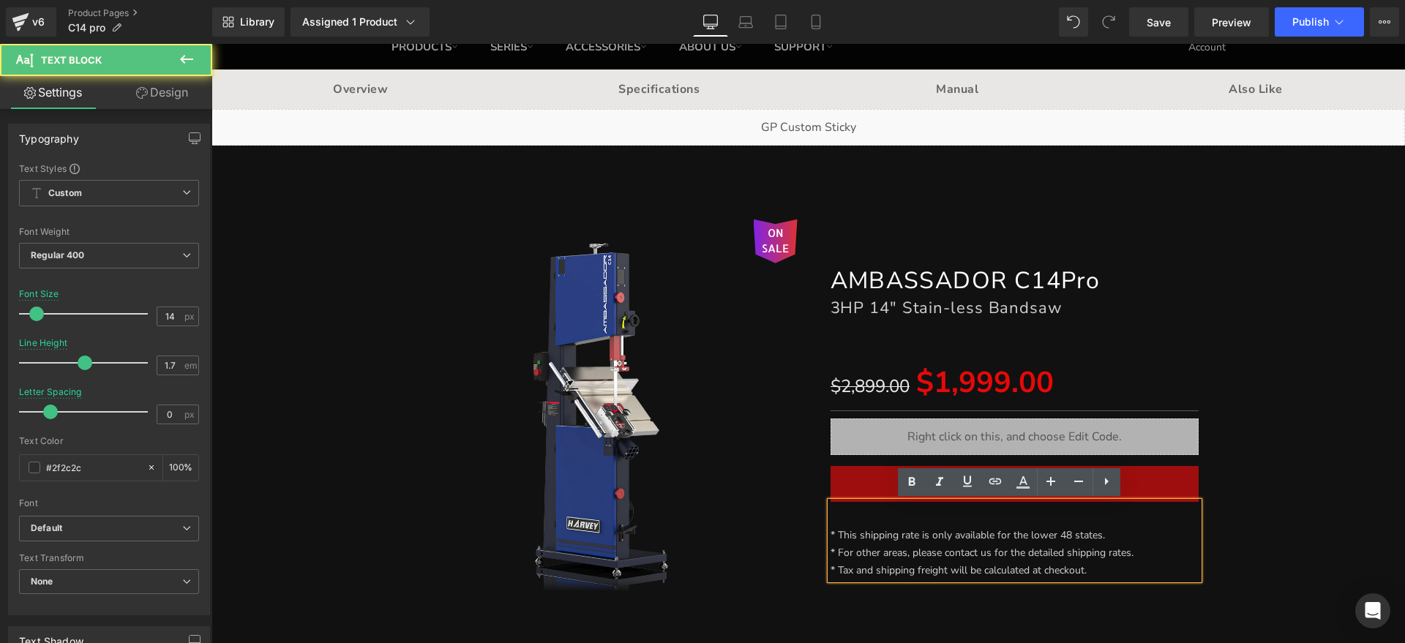
click at [831, 533] on font "* This shipping rate is only available for the lower 48 states." at bounding box center [968, 536] width 275 height 14
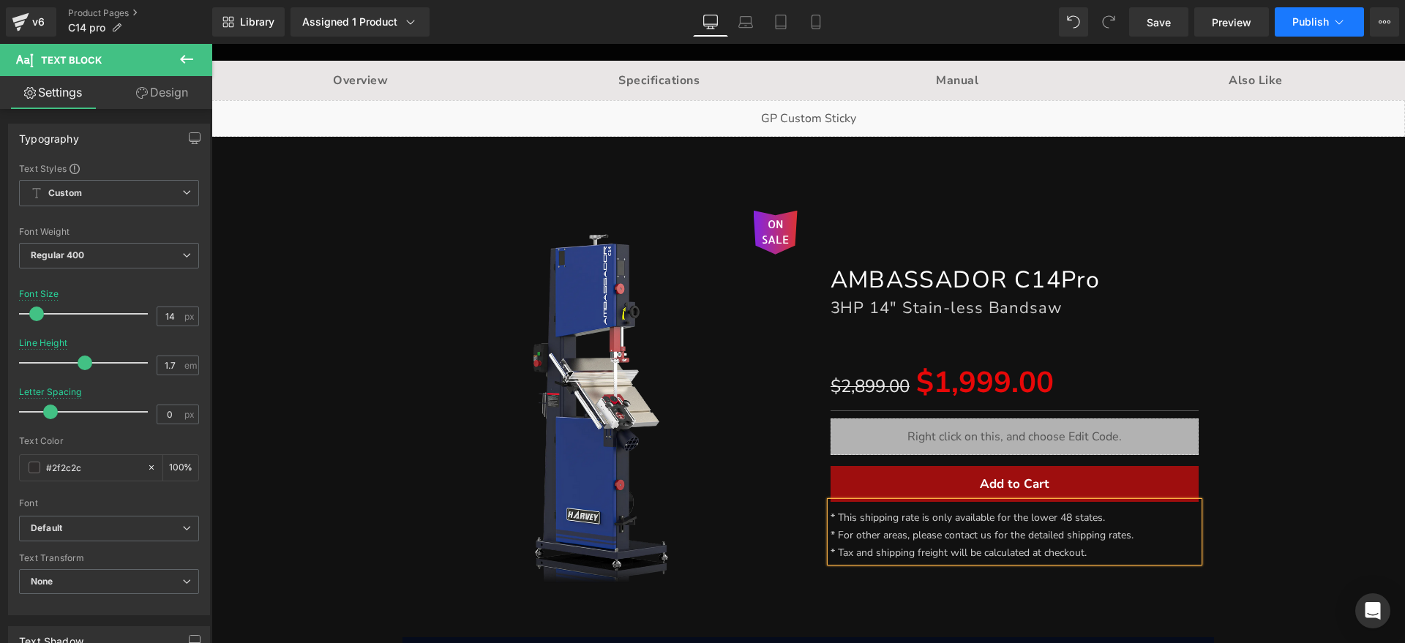
click at [1326, 10] on button "Publish" at bounding box center [1319, 21] width 89 height 29
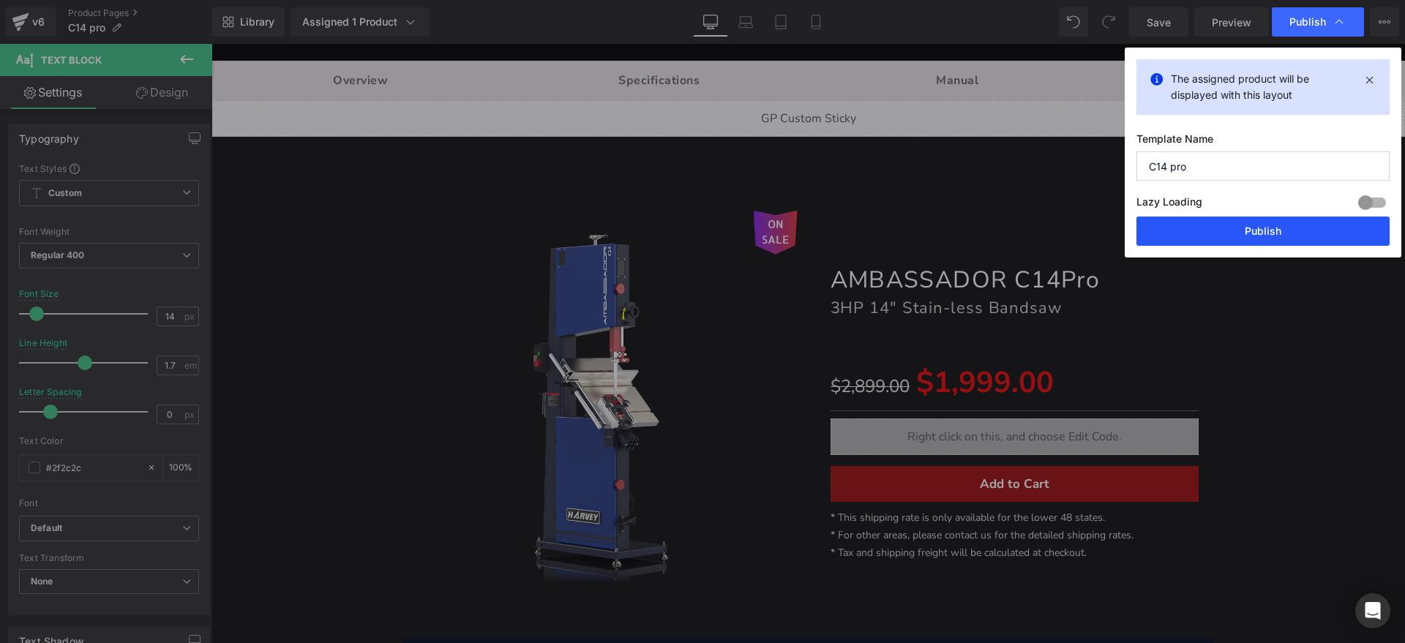
drag, startPoint x: 1248, startPoint y: 231, endPoint x: 908, endPoint y: 212, distance: 340.9
click at [1248, 231] on button "Publish" at bounding box center [1263, 231] width 253 height 29
